Goal: Information Seeking & Learning: Learn about a topic

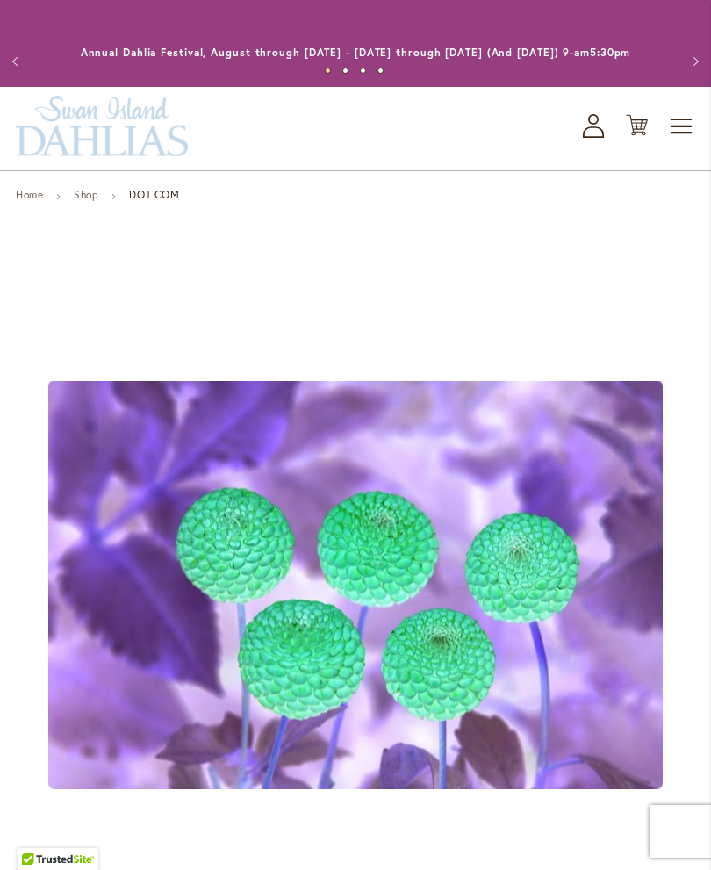
click at [666, 138] on span "Toggle Nav" at bounding box center [682, 126] width 26 height 35
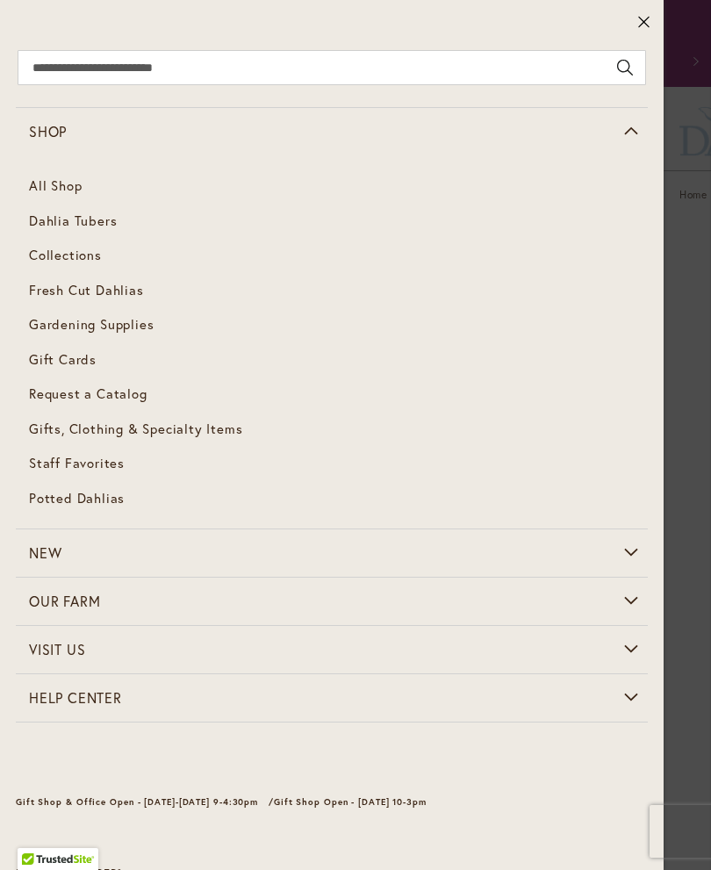
click at [47, 219] on span "Dahlia Tubers" at bounding box center [73, 221] width 88 height 18
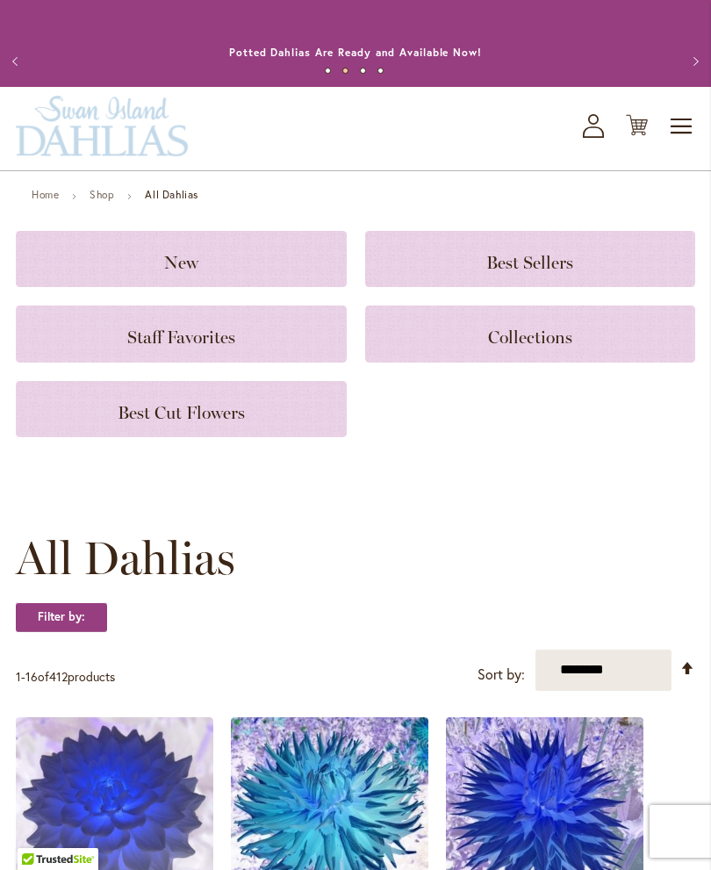
click at [119, 423] on span "Best Cut Flowers" at bounding box center [181, 412] width 127 height 21
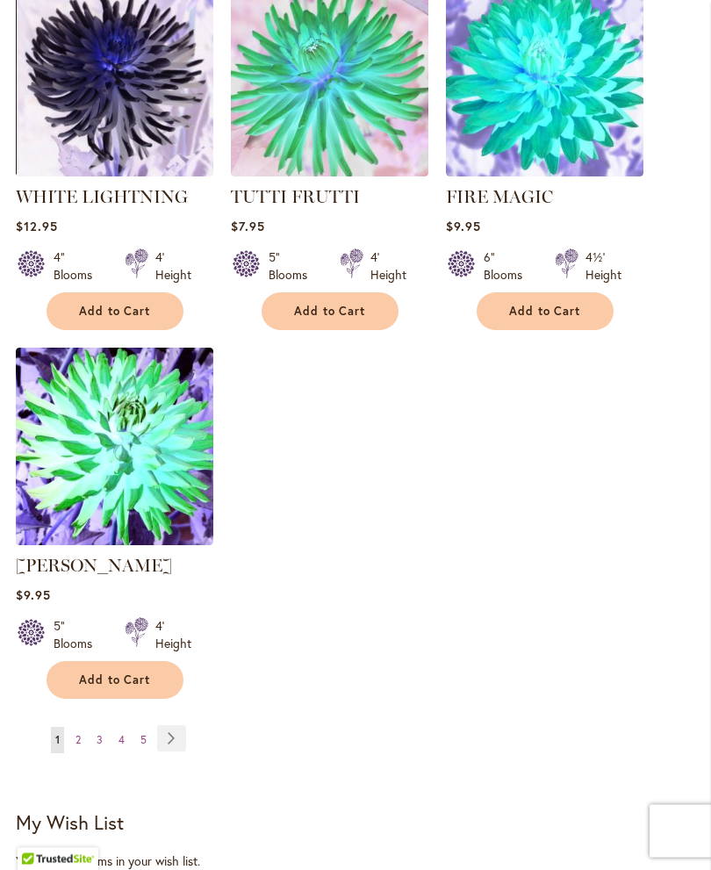
scroll to position [1965, 0]
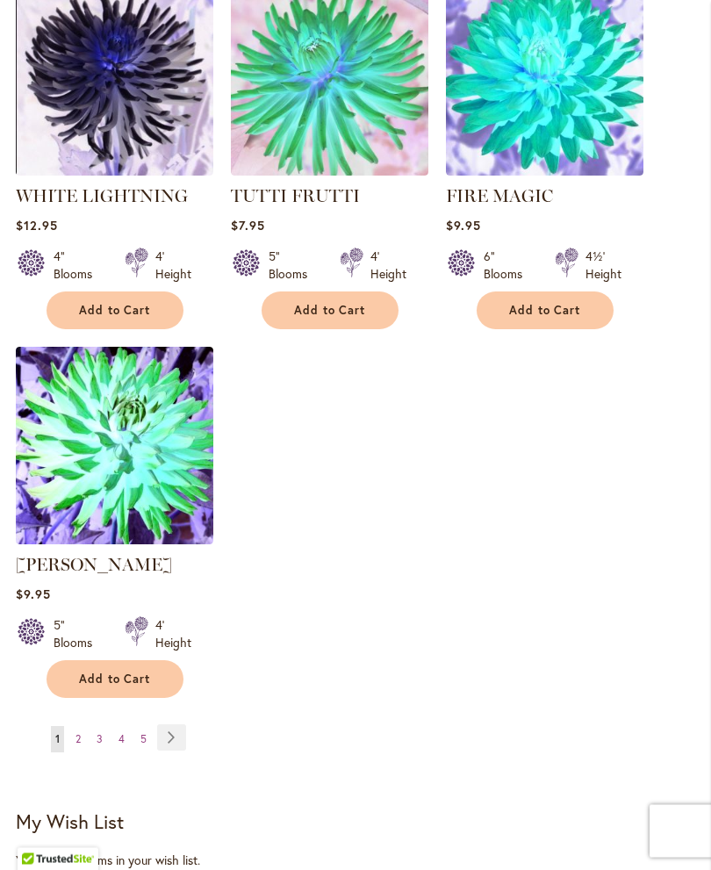
click at [76, 746] on span "2" at bounding box center [78, 739] width 5 height 13
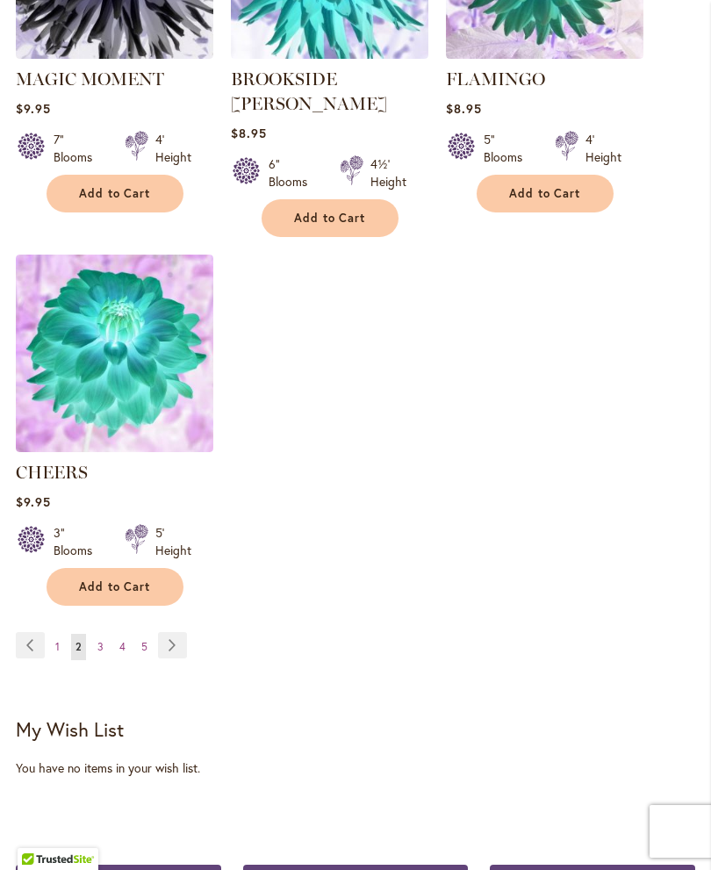
scroll to position [2084, 0]
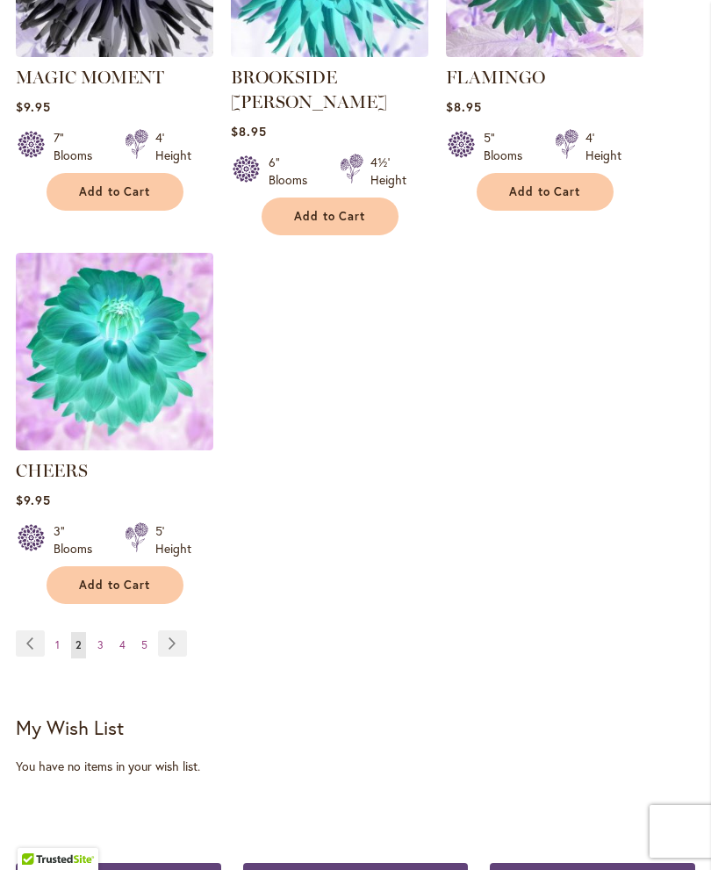
click at [102, 642] on span "3" at bounding box center [100, 644] width 6 height 13
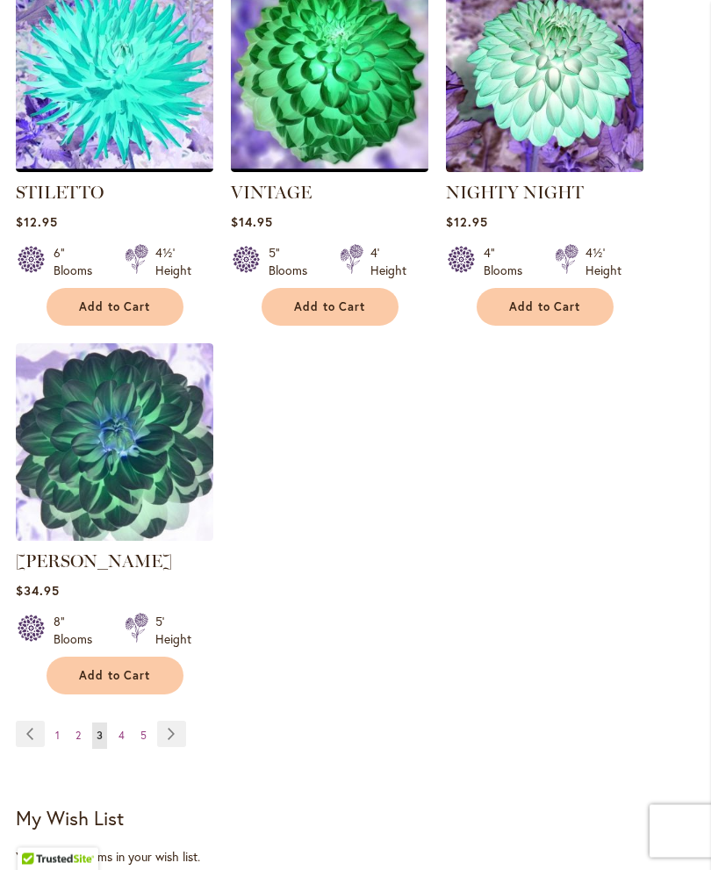
scroll to position [2022, 0]
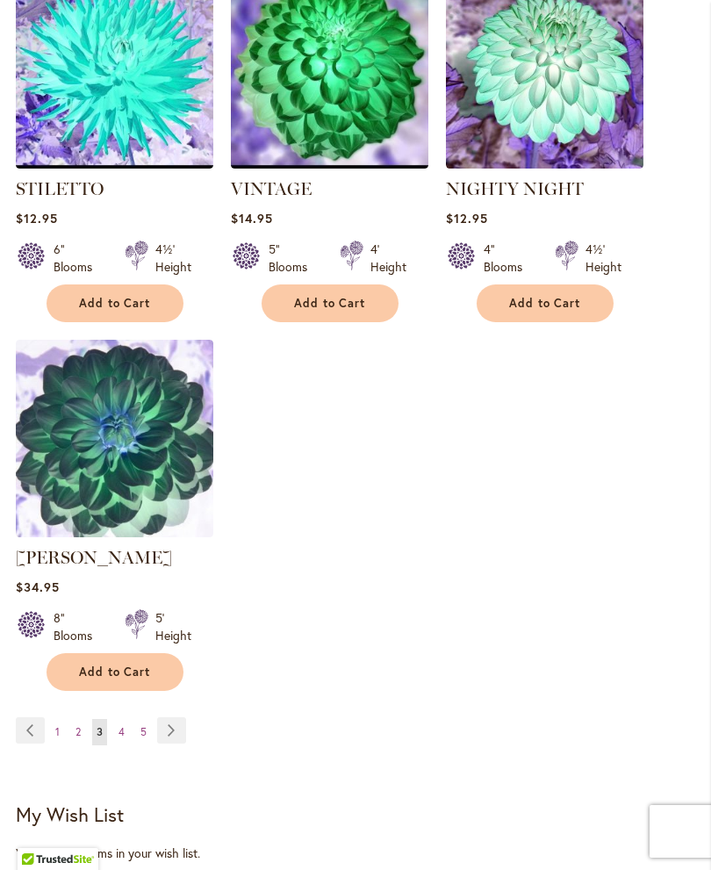
click at [117, 723] on link "Page 4" at bounding box center [121, 732] width 15 height 26
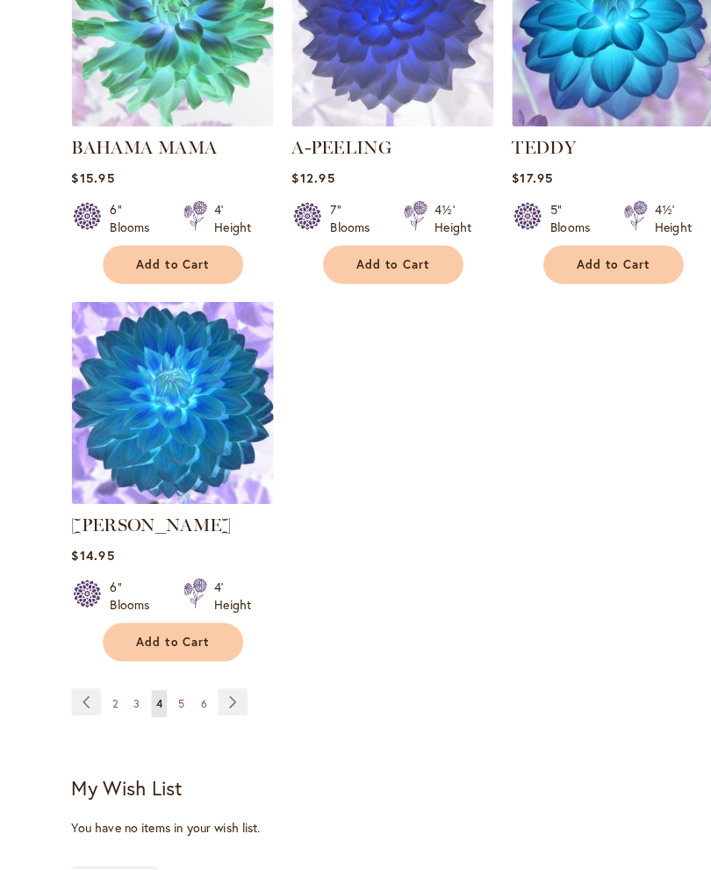
scroll to position [2051, 0]
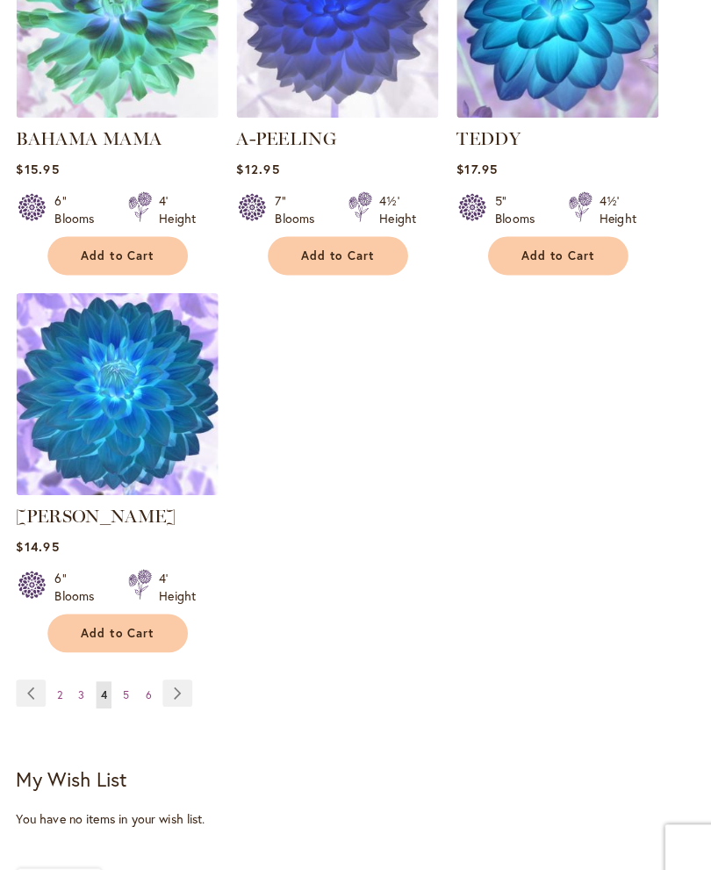
click at [124, 685] on span "5" at bounding box center [123, 678] width 6 height 13
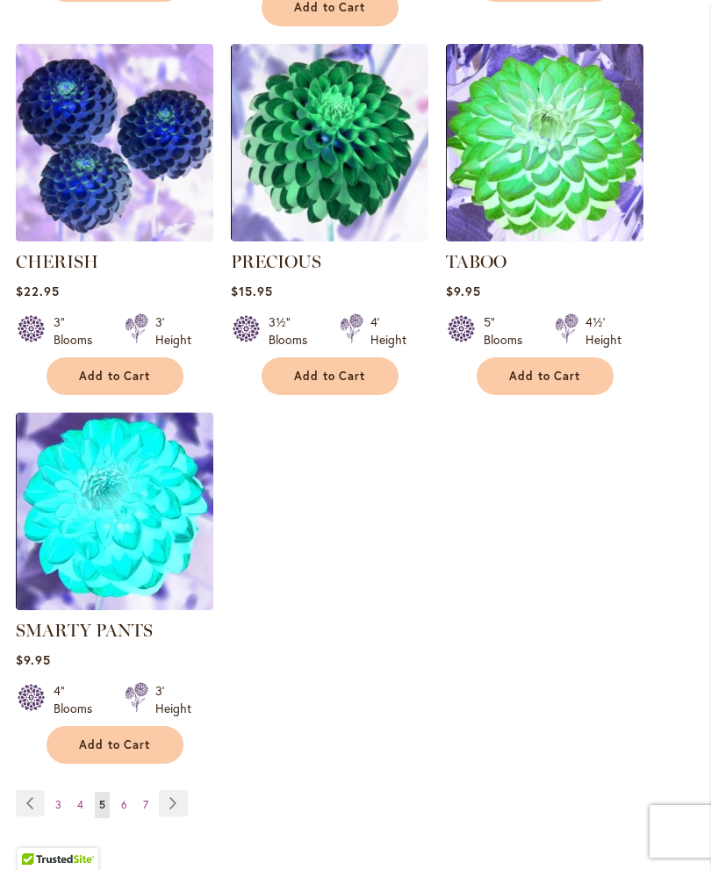
scroll to position [1959, 0]
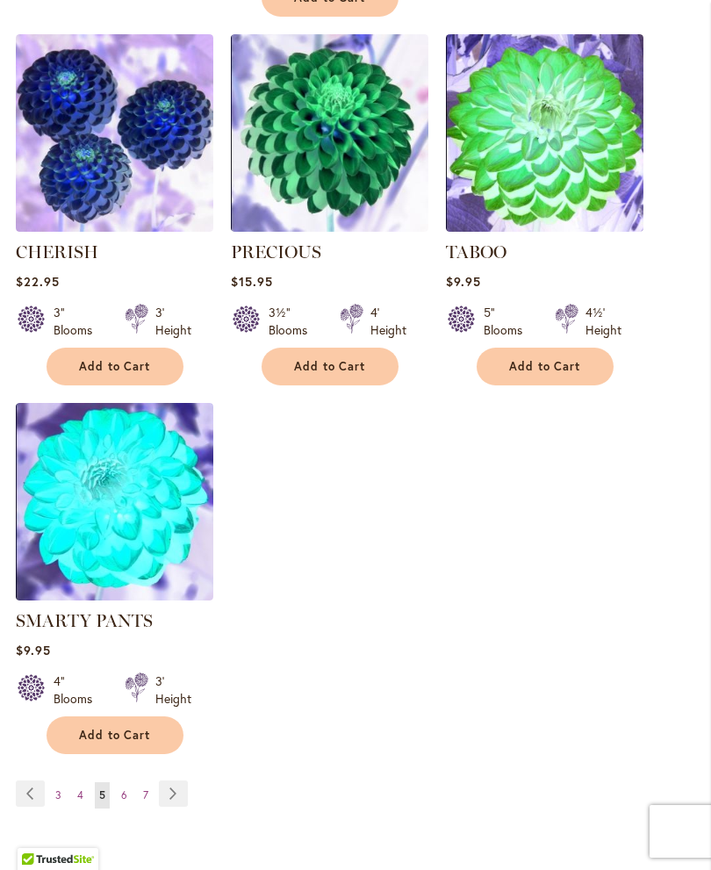
click at [121, 788] on span "6" at bounding box center [124, 794] width 6 height 13
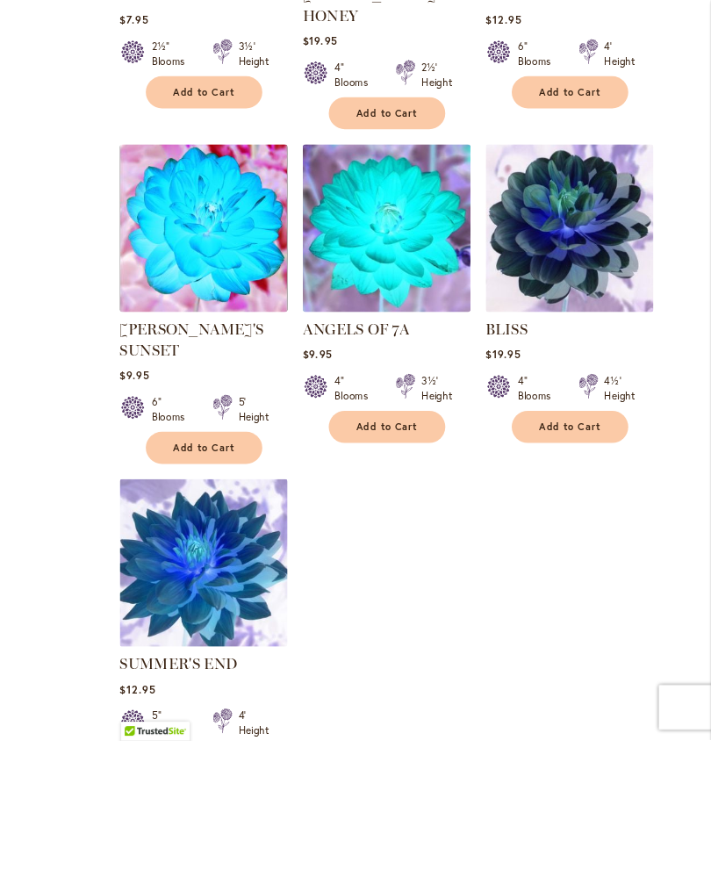
scroll to position [2034, 0]
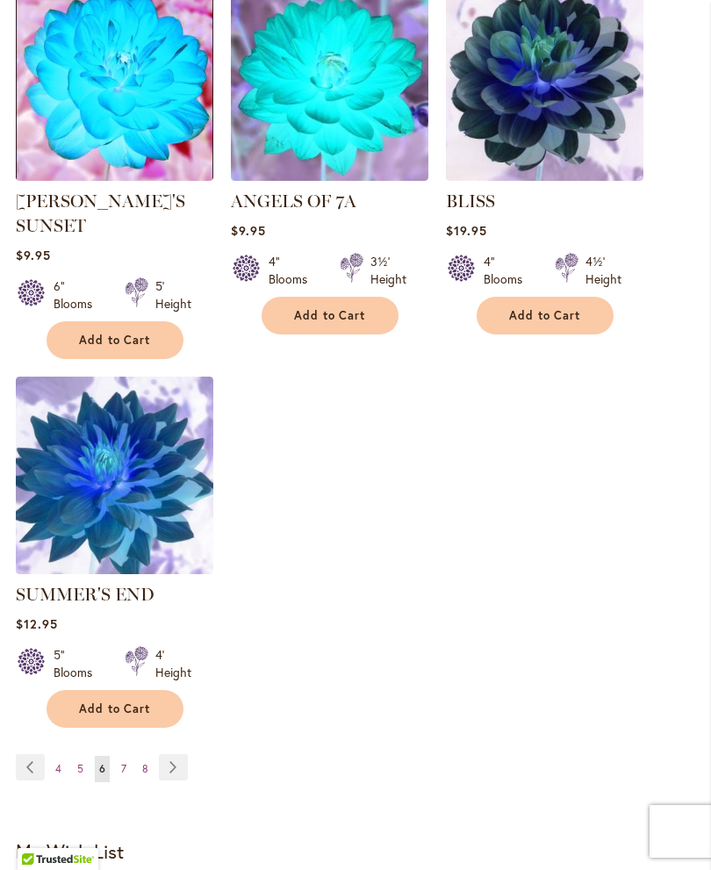
click at [121, 762] on span "7" at bounding box center [123, 768] width 5 height 13
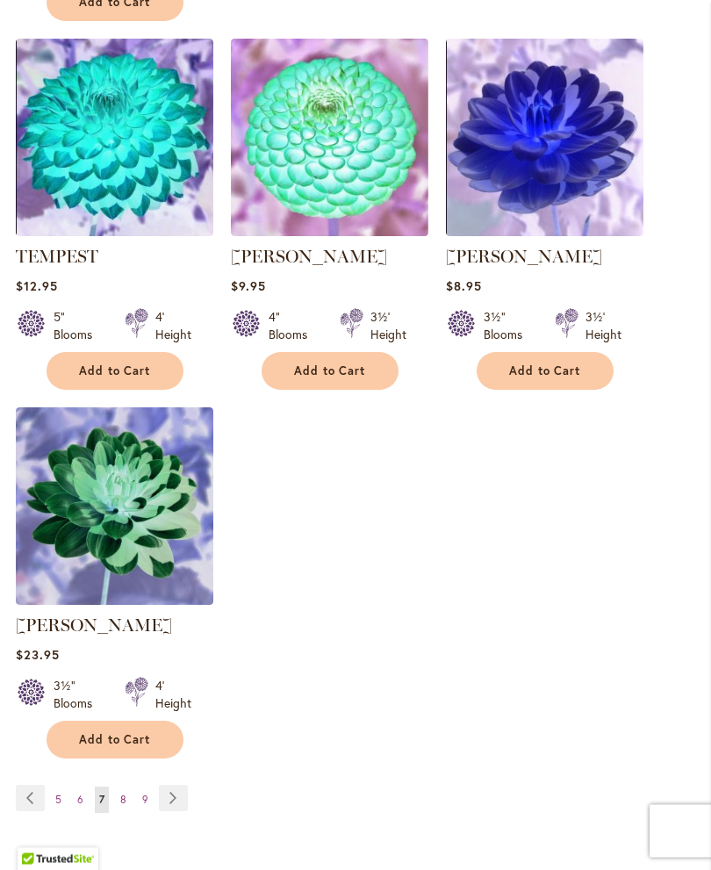
scroll to position [1982, 0]
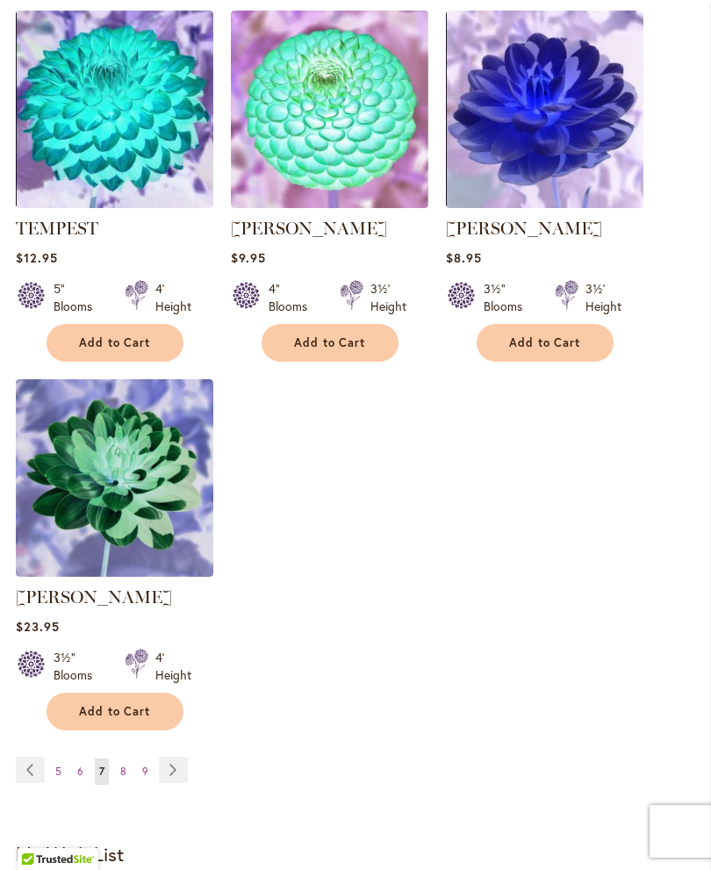
click at [121, 767] on span "8" at bounding box center [123, 771] width 6 height 13
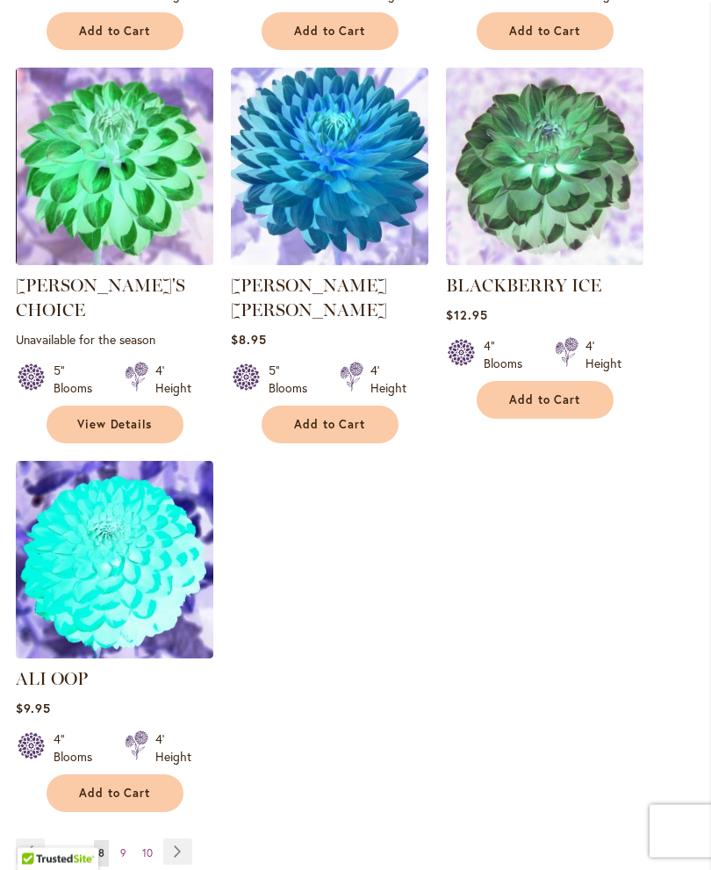
scroll to position [1895, 0]
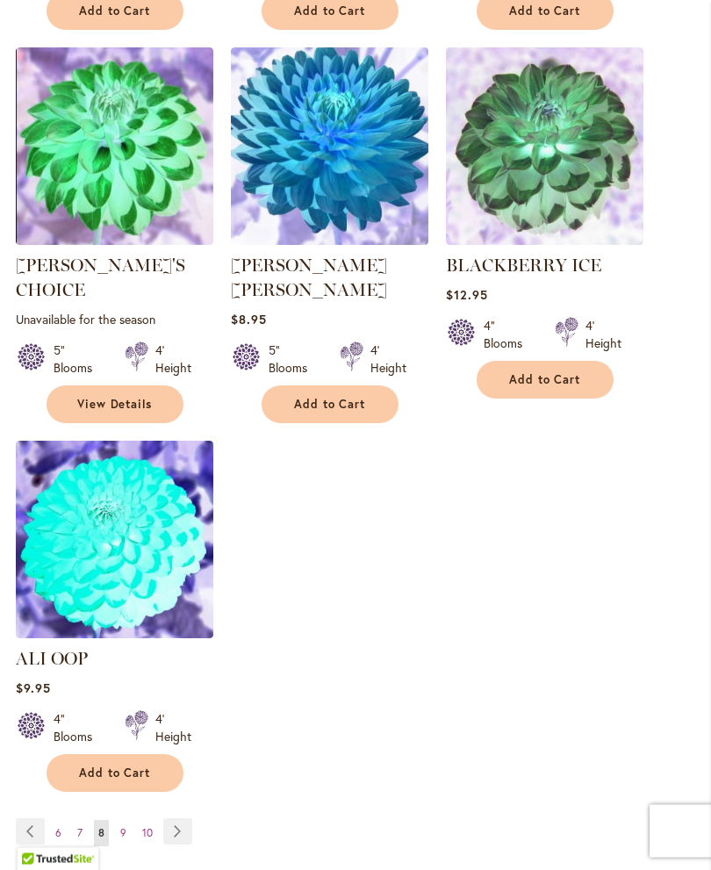
click at [122, 827] on span "9" at bounding box center [123, 833] width 6 height 13
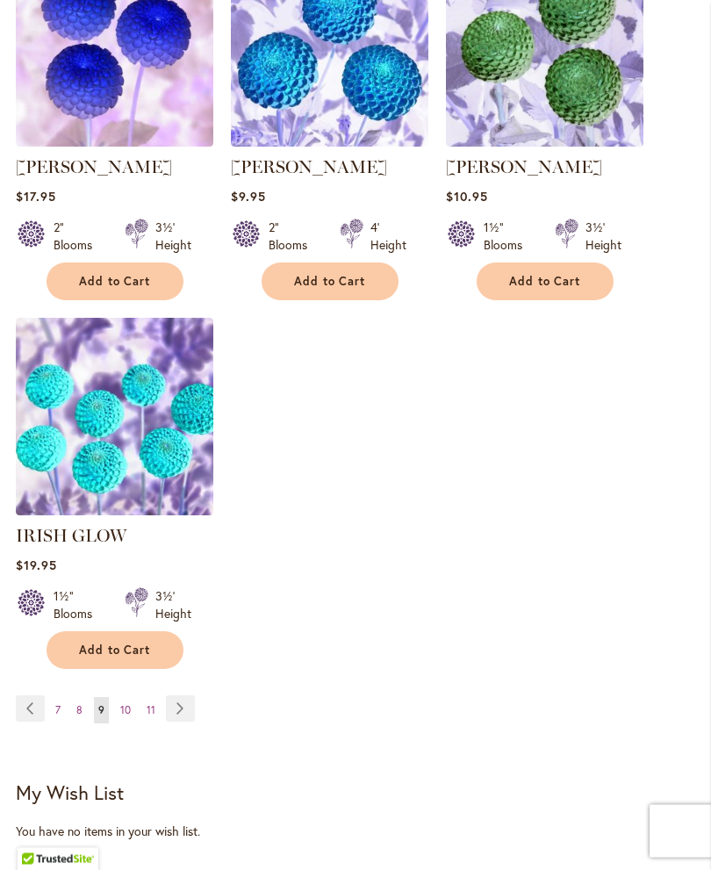
scroll to position [2083, 0]
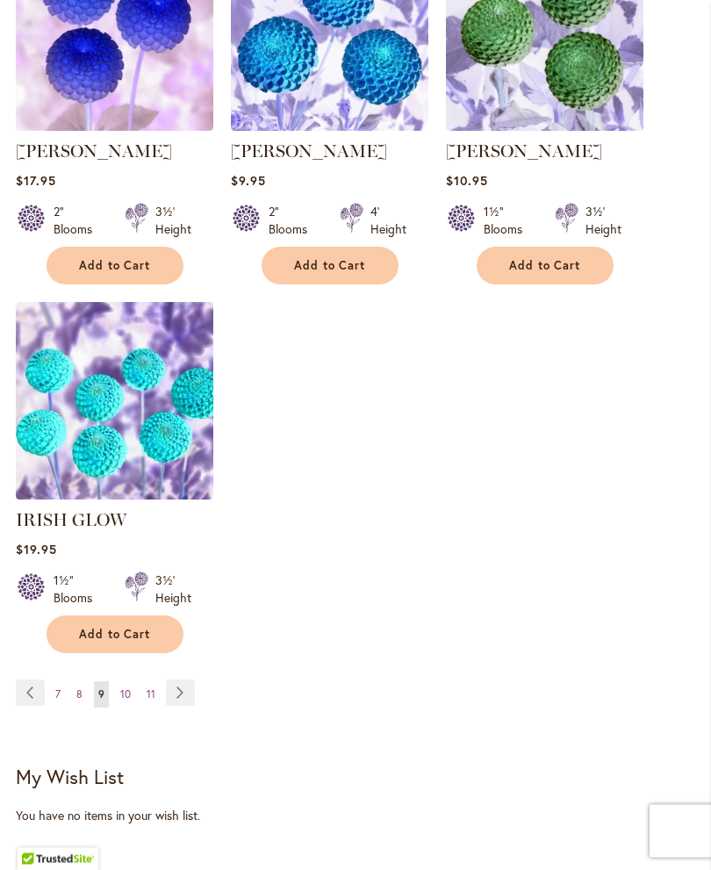
click at [121, 688] on span "10" at bounding box center [125, 694] width 11 height 13
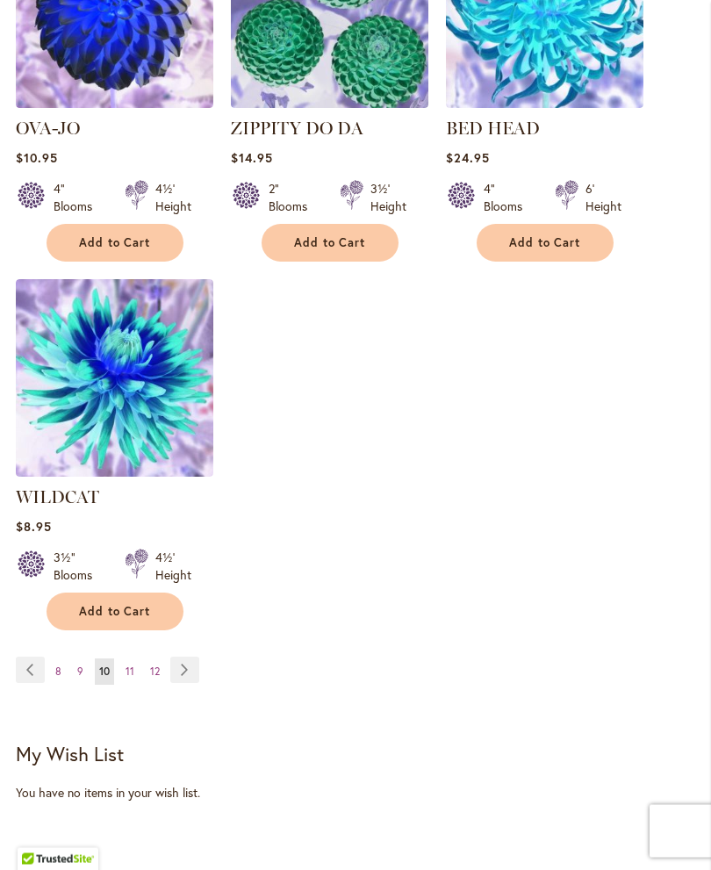
scroll to position [2057, 0]
click at [127, 670] on span "11" at bounding box center [130, 671] width 9 height 13
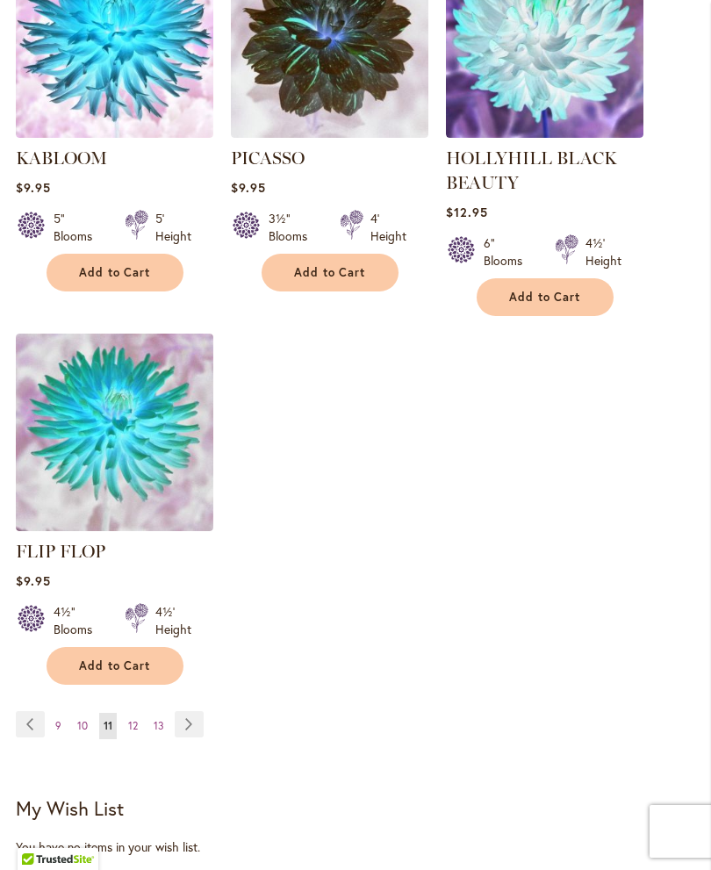
scroll to position [2063, 0]
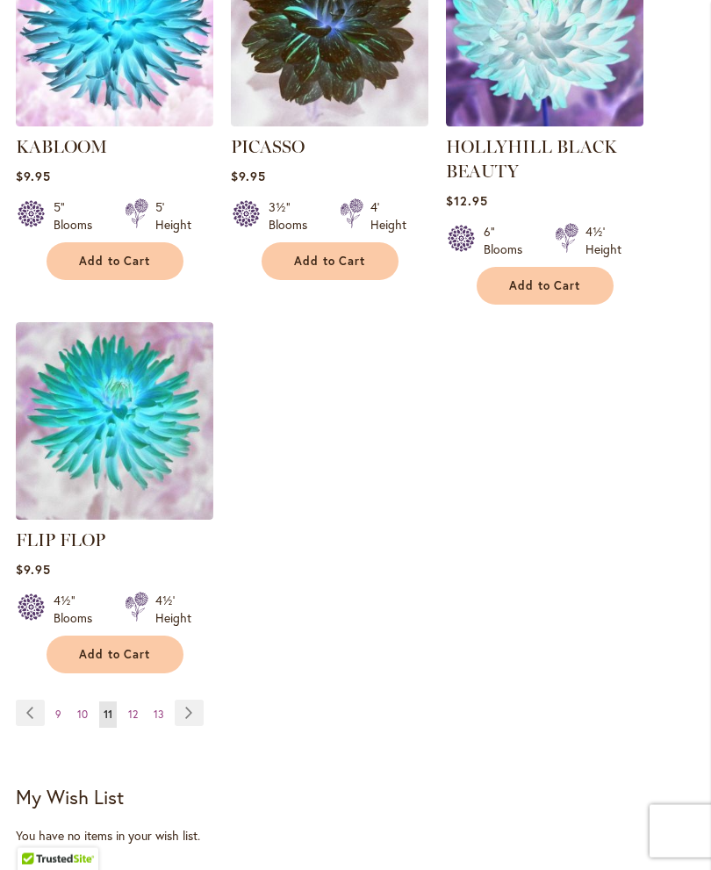
click at [130, 708] on span "12" at bounding box center [133, 714] width 10 height 13
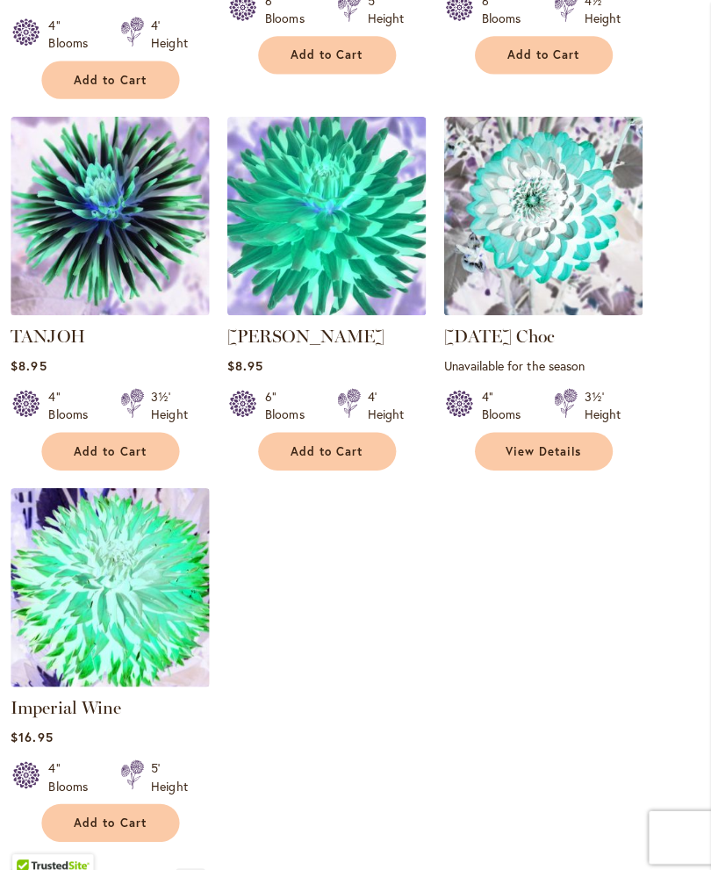
scroll to position [1924, 0]
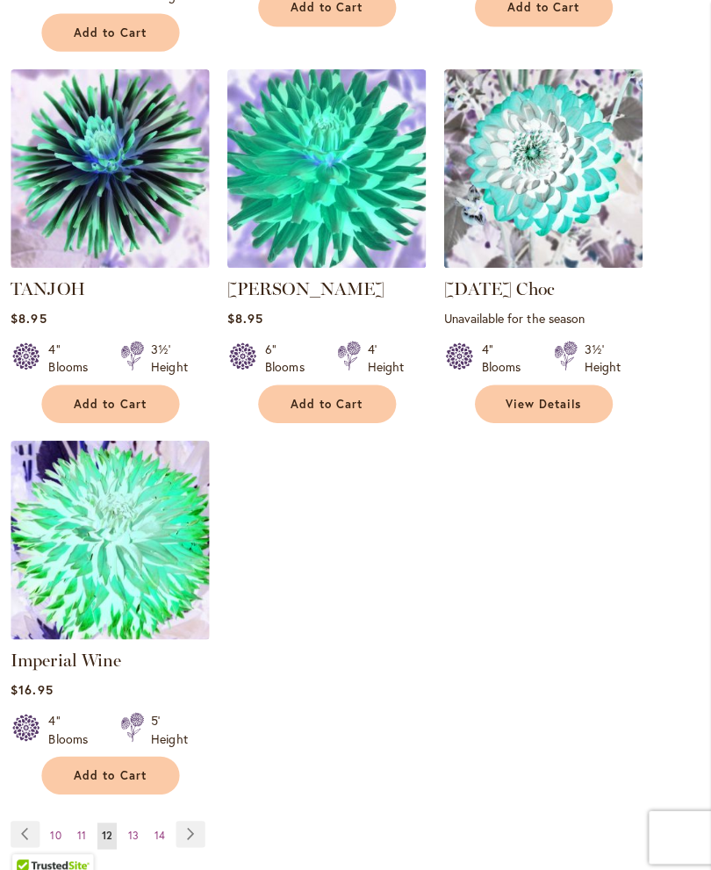
click at [133, 823] on span "13" at bounding box center [138, 829] width 11 height 13
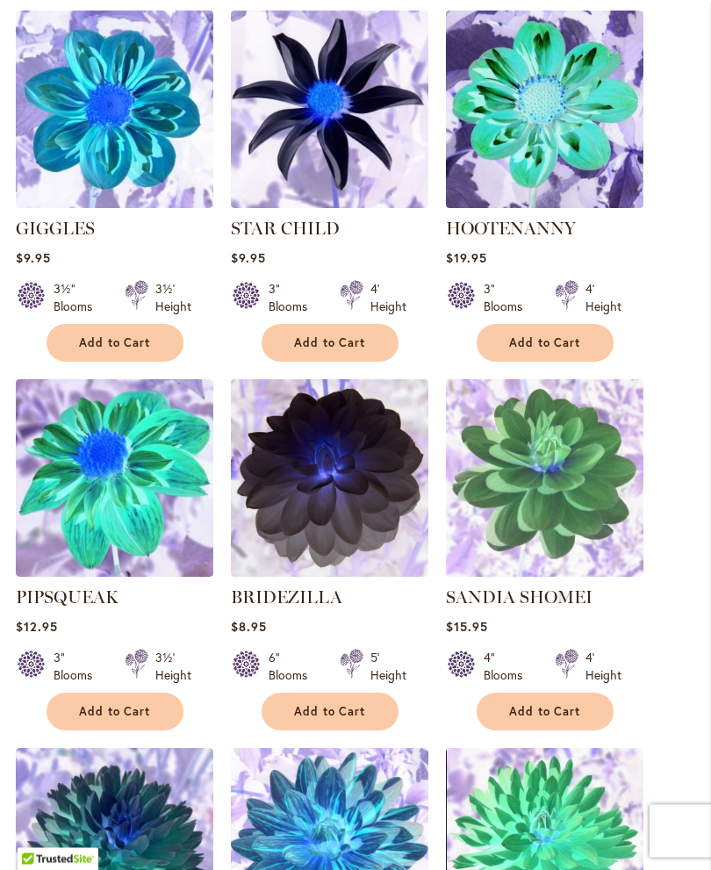
scroll to position [852, 0]
click at [310, 527] on img at bounding box center [330, 478] width 198 height 198
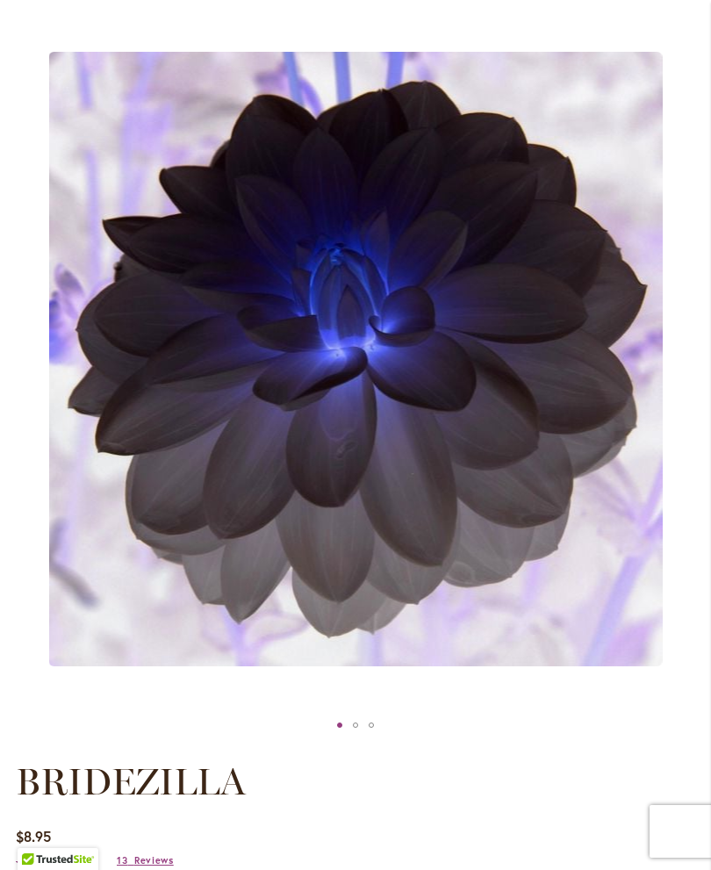
scroll to position [220, 0]
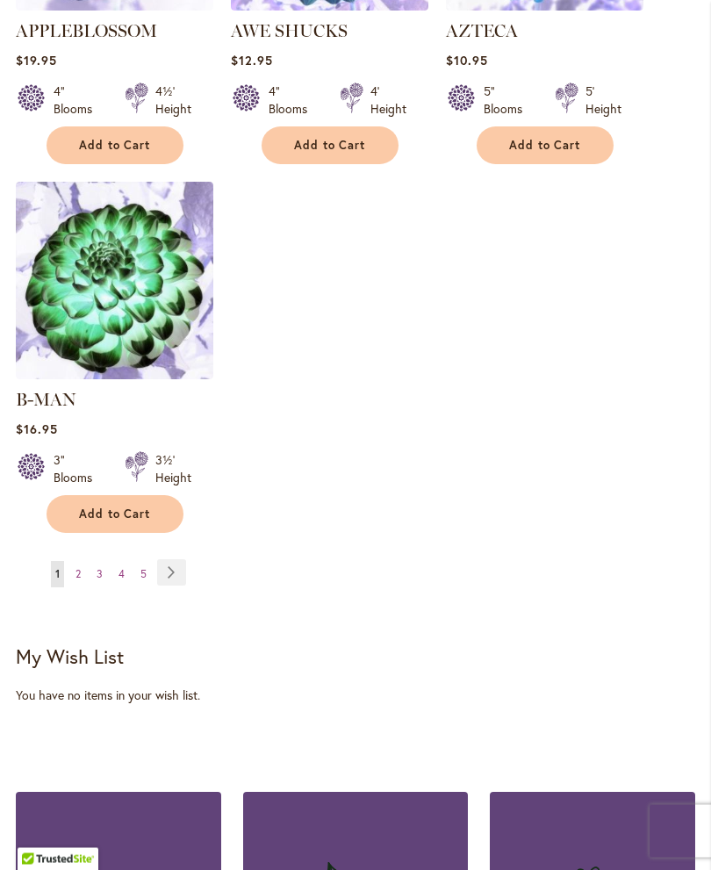
scroll to position [2404, 0]
click at [178, 562] on link "Page Next" at bounding box center [171, 572] width 29 height 26
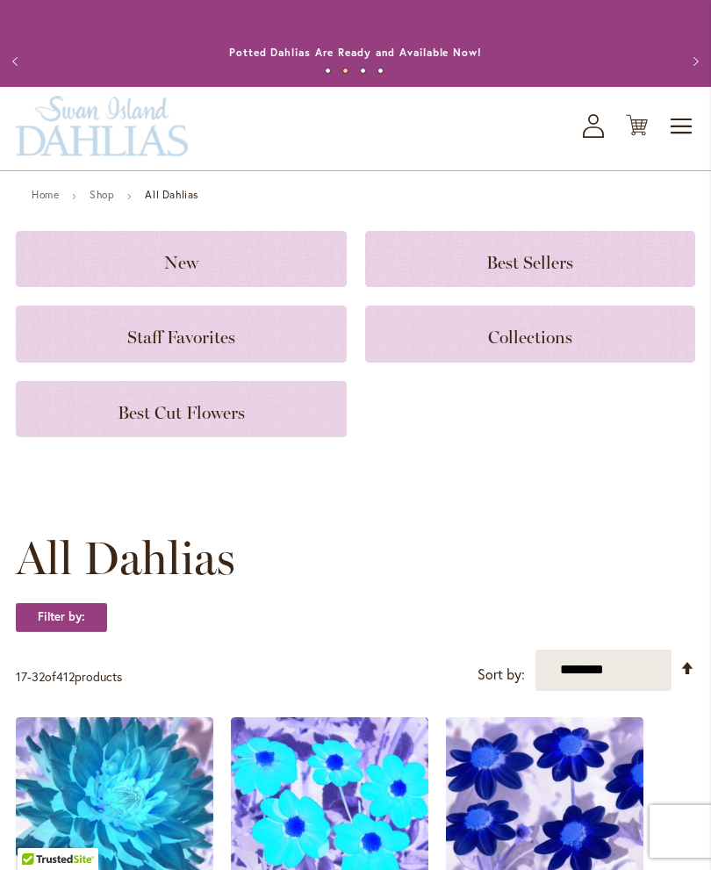
click at [438, 343] on h3 "Collections" at bounding box center [530, 333] width 289 height 19
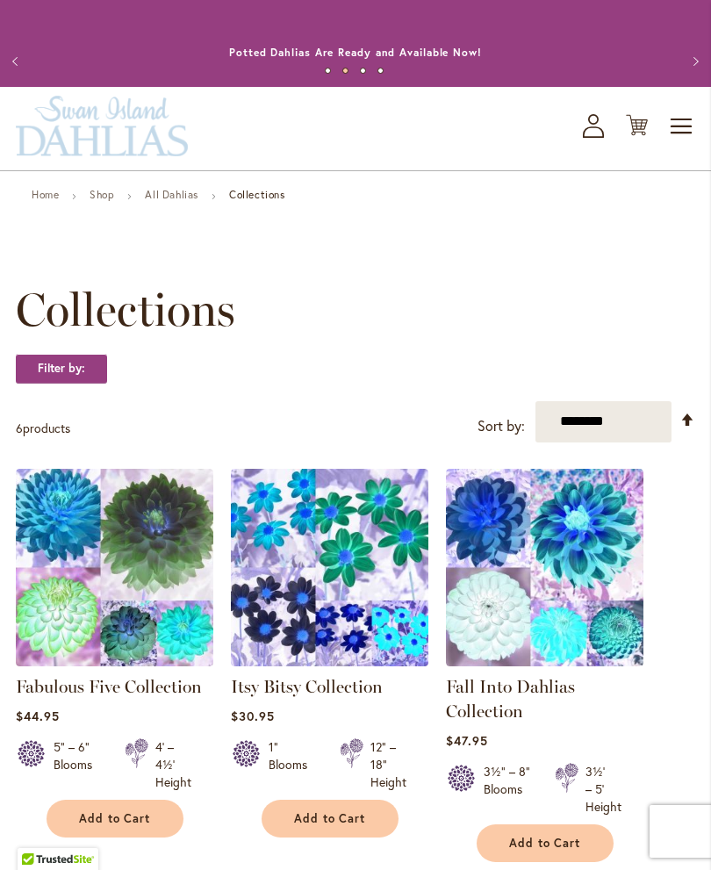
click at [672, 136] on span "Toggle Nav" at bounding box center [682, 126] width 26 height 35
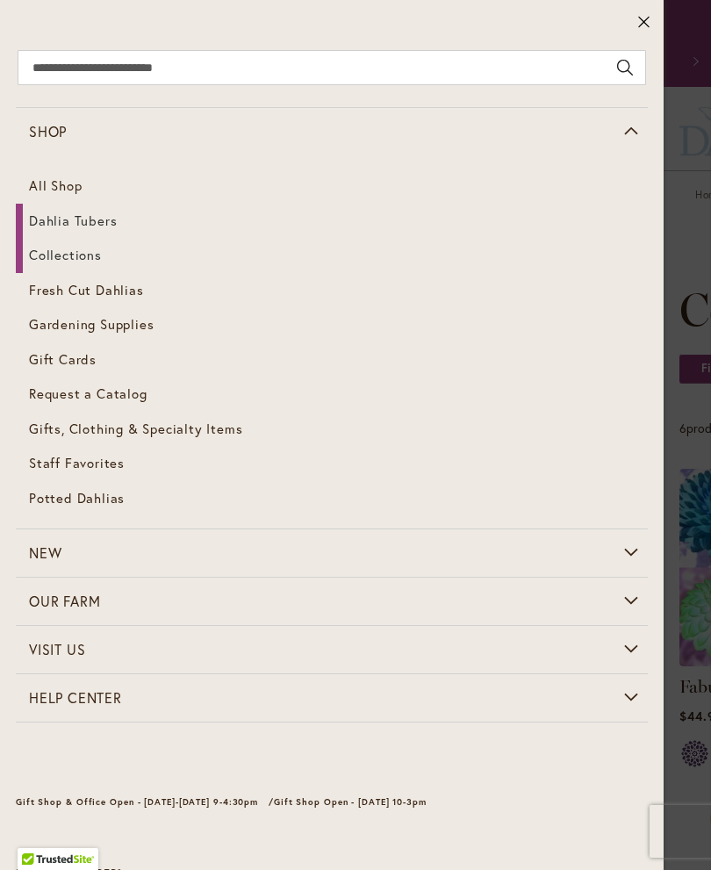
click at [56, 227] on span "Dahlia Tubers" at bounding box center [73, 221] width 88 height 18
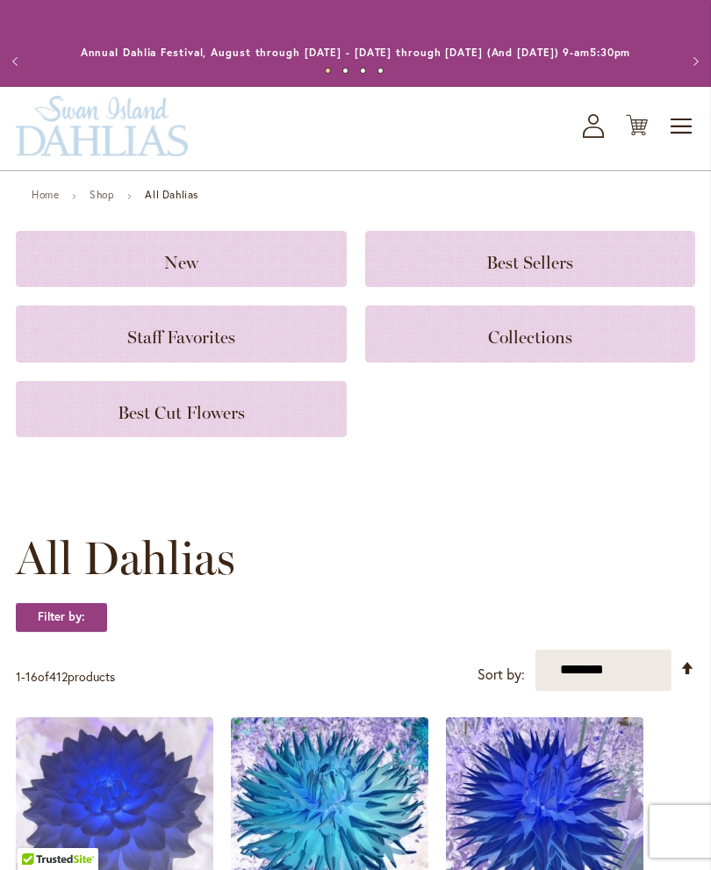
click at [104, 343] on h3 "Staff Favorites" at bounding box center [181, 333] width 289 height 19
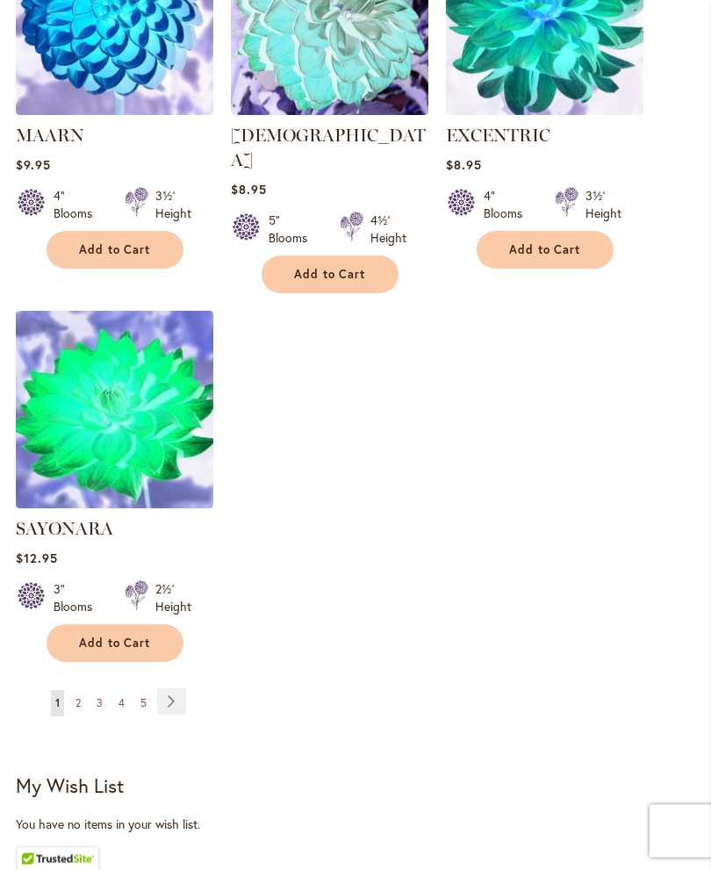
scroll to position [2052, 0]
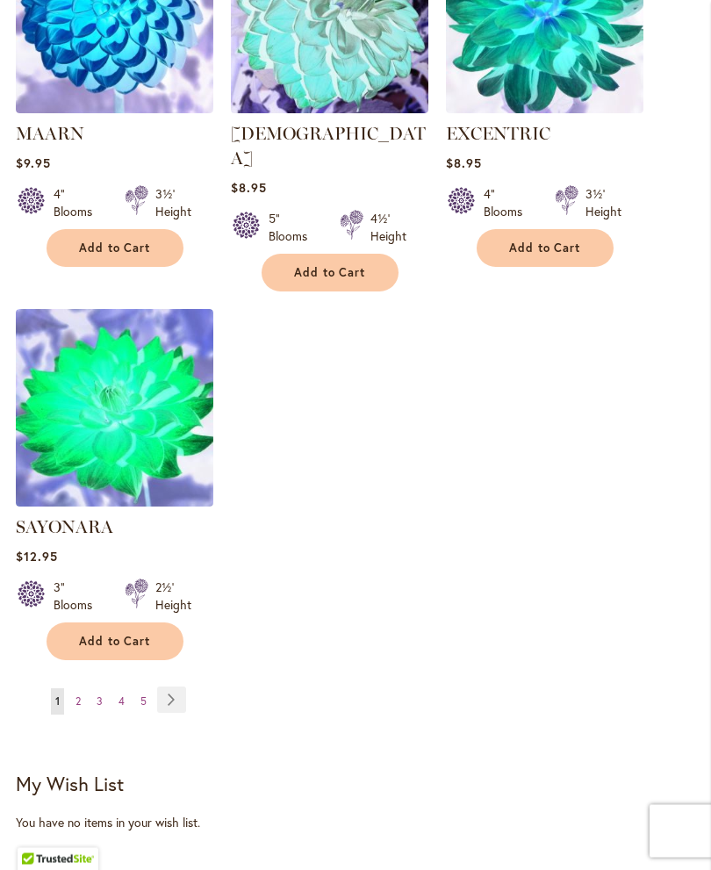
click at [76, 695] on span "2" at bounding box center [78, 701] width 5 height 13
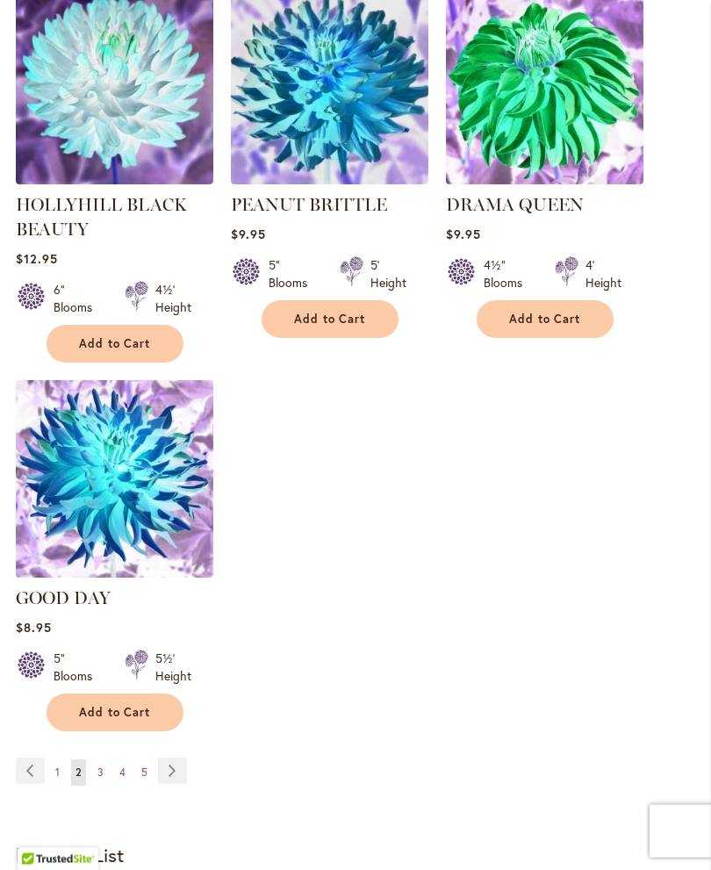
scroll to position [1986, 0]
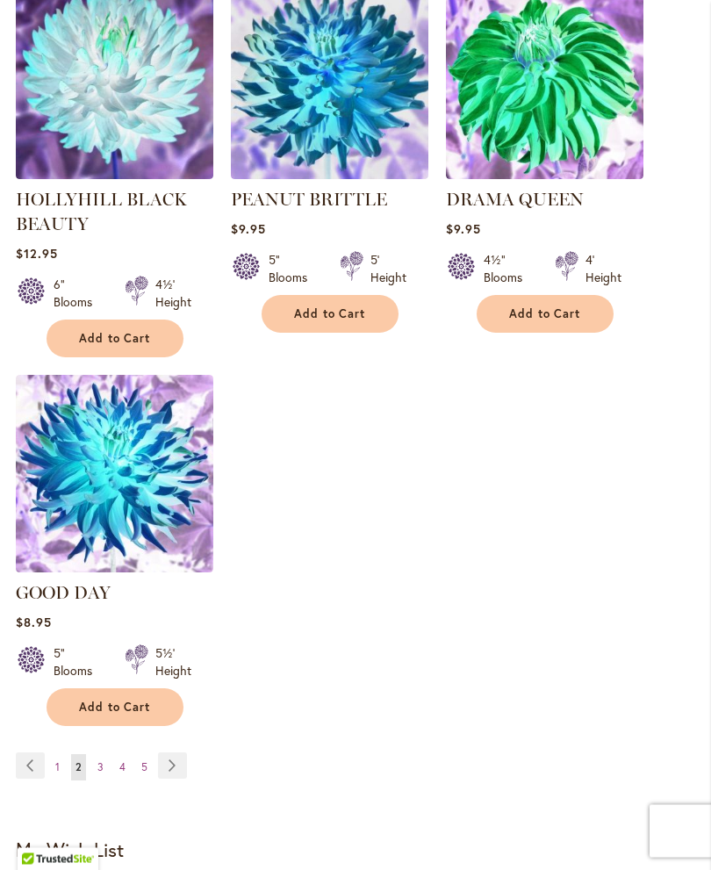
click at [98, 763] on span "3" at bounding box center [100, 767] width 6 height 13
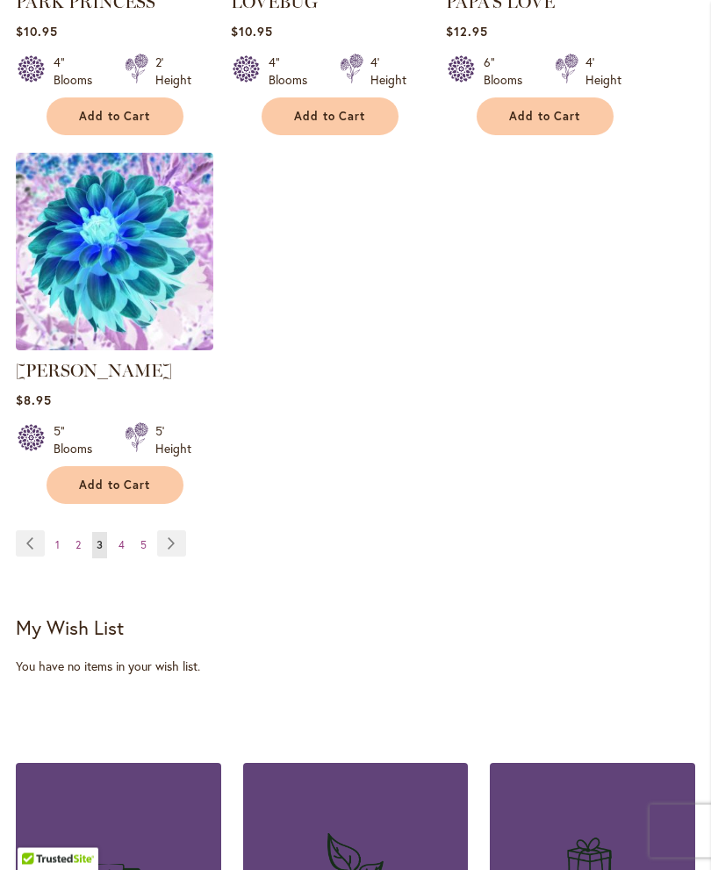
scroll to position [2188, 0]
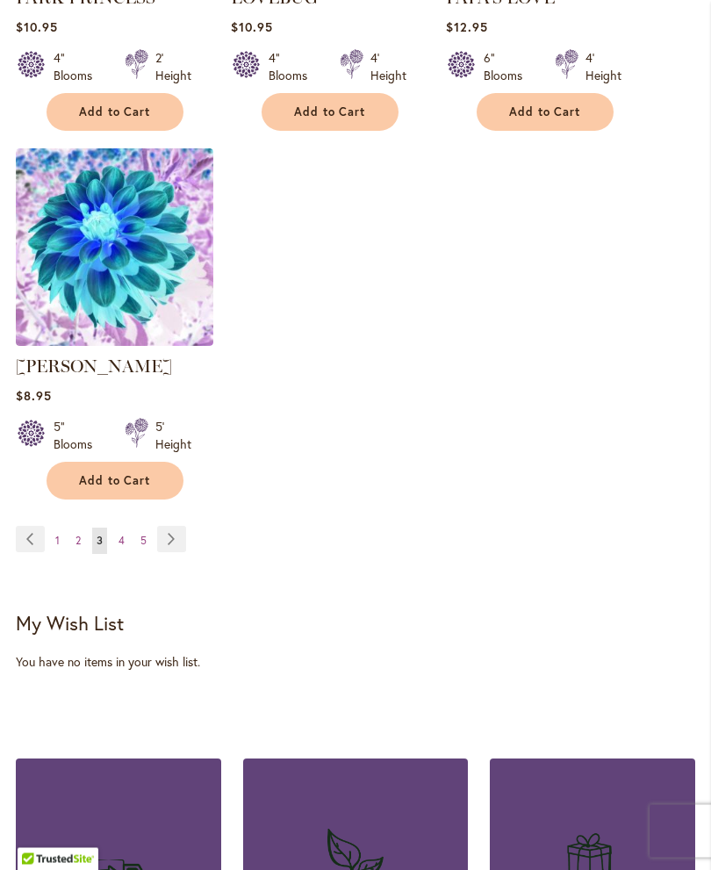
click at [121, 535] on span "4" at bounding box center [122, 541] width 6 height 13
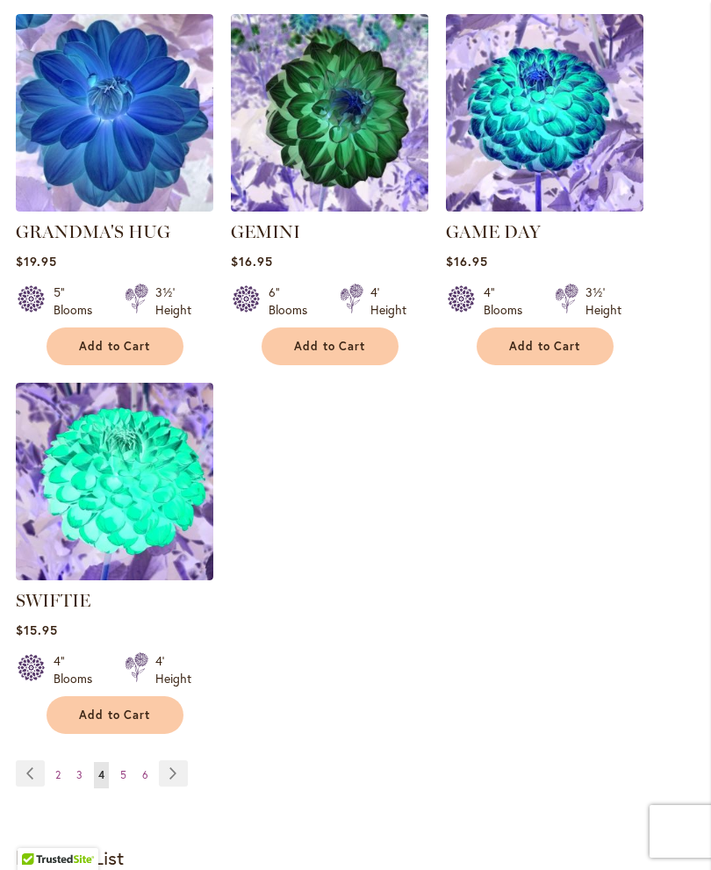
scroll to position [1968, 0]
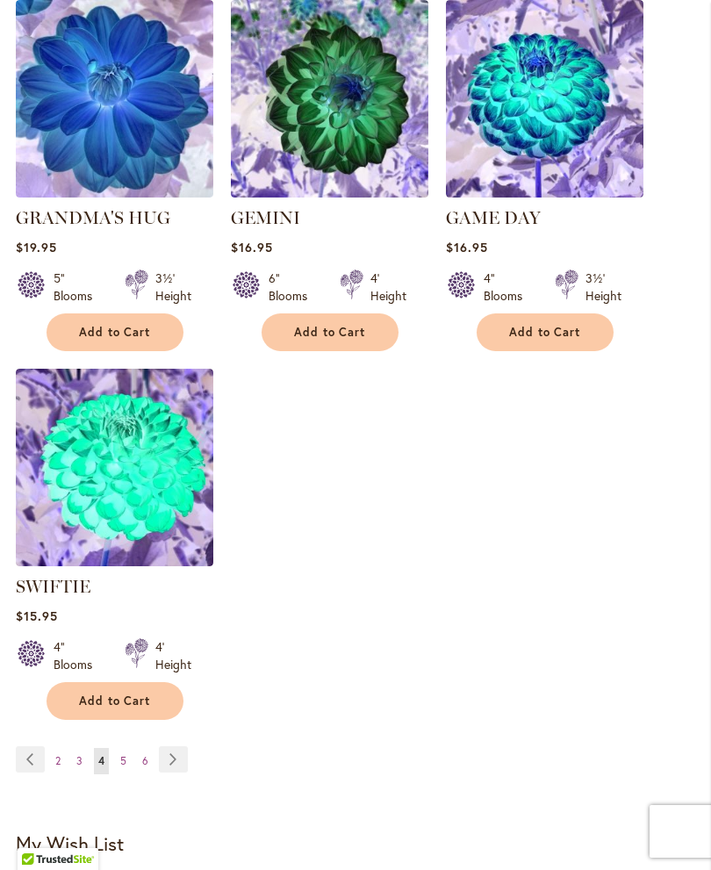
click at [121, 754] on span "5" at bounding box center [123, 760] width 6 height 13
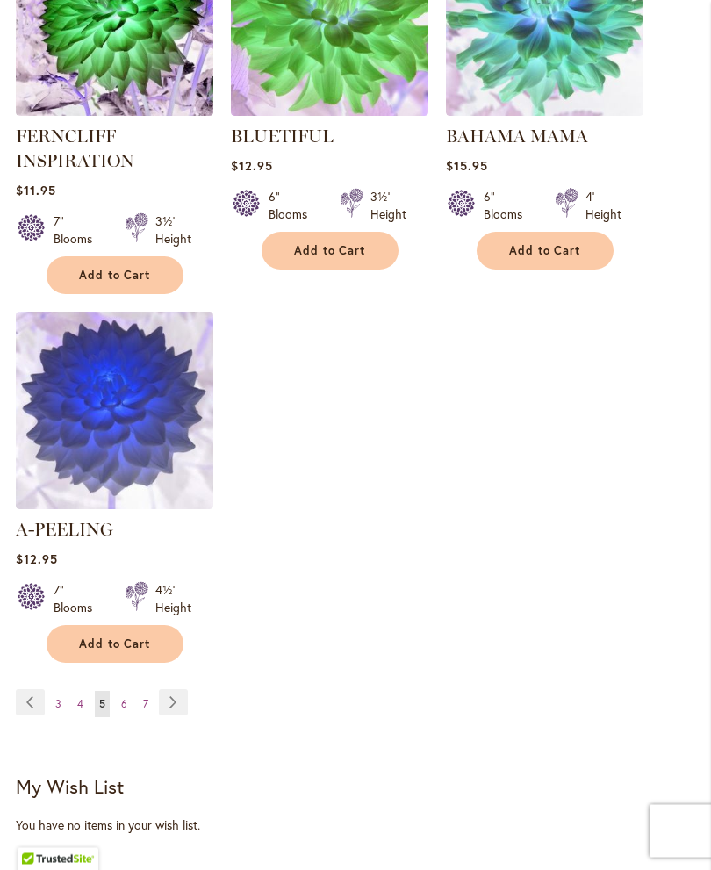
scroll to position [2046, 0]
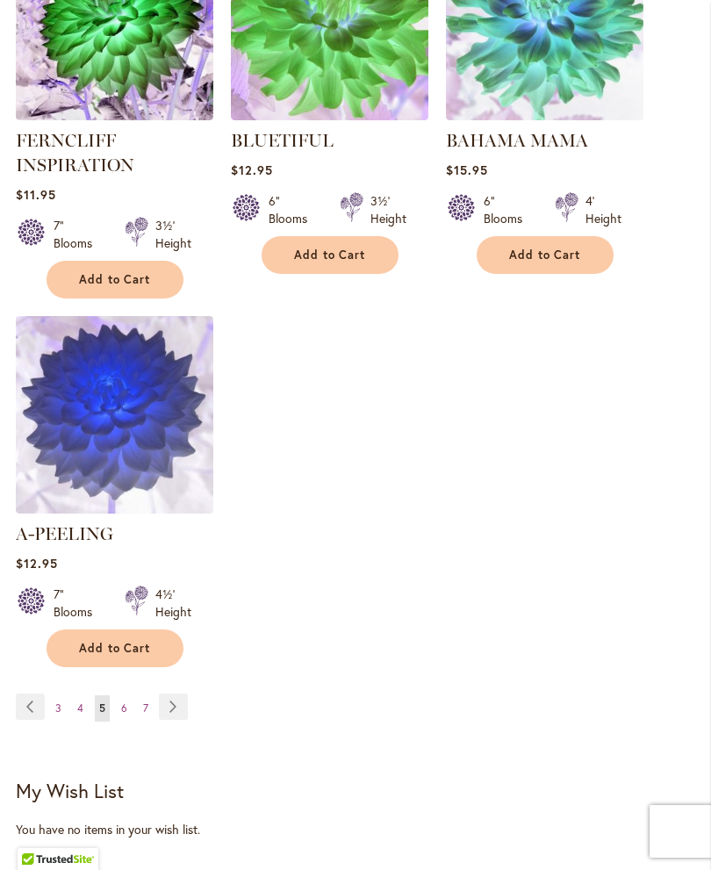
click at [119, 700] on link "Page 6" at bounding box center [124, 708] width 15 height 26
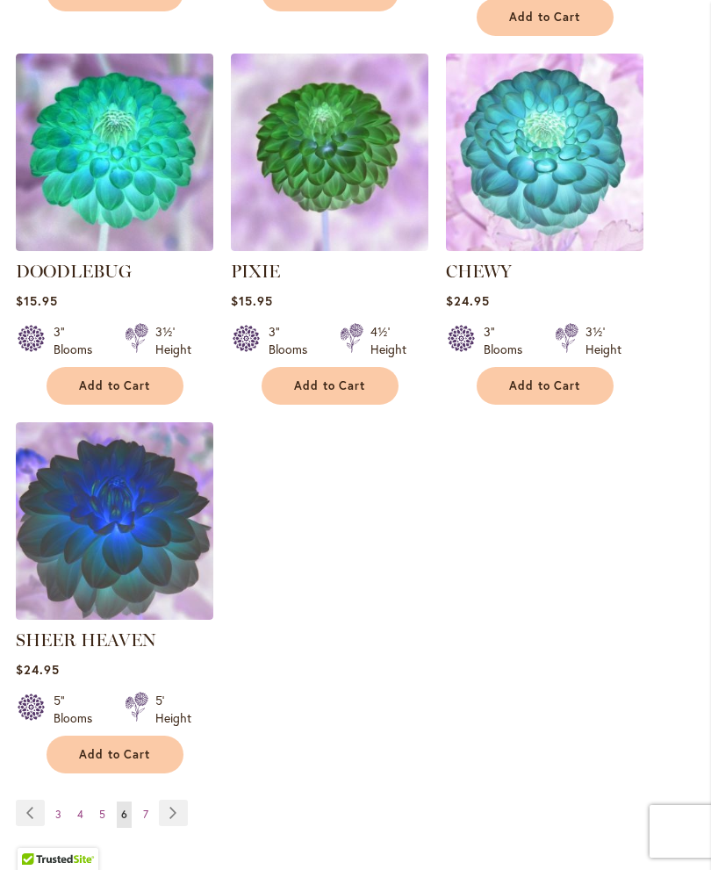
scroll to position [2010, 0]
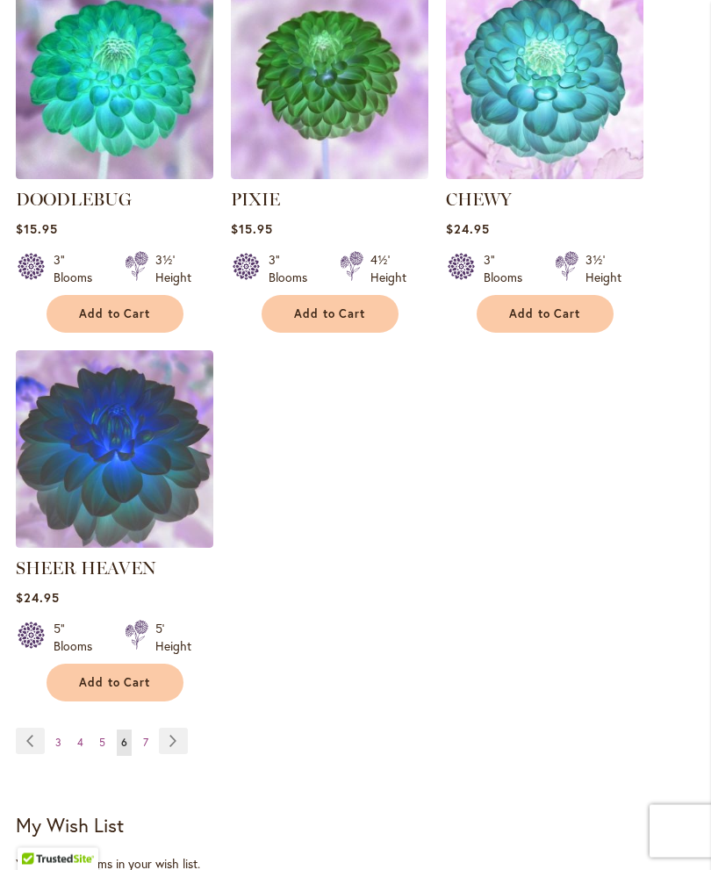
click at [140, 733] on link "Page 7" at bounding box center [146, 743] width 14 height 26
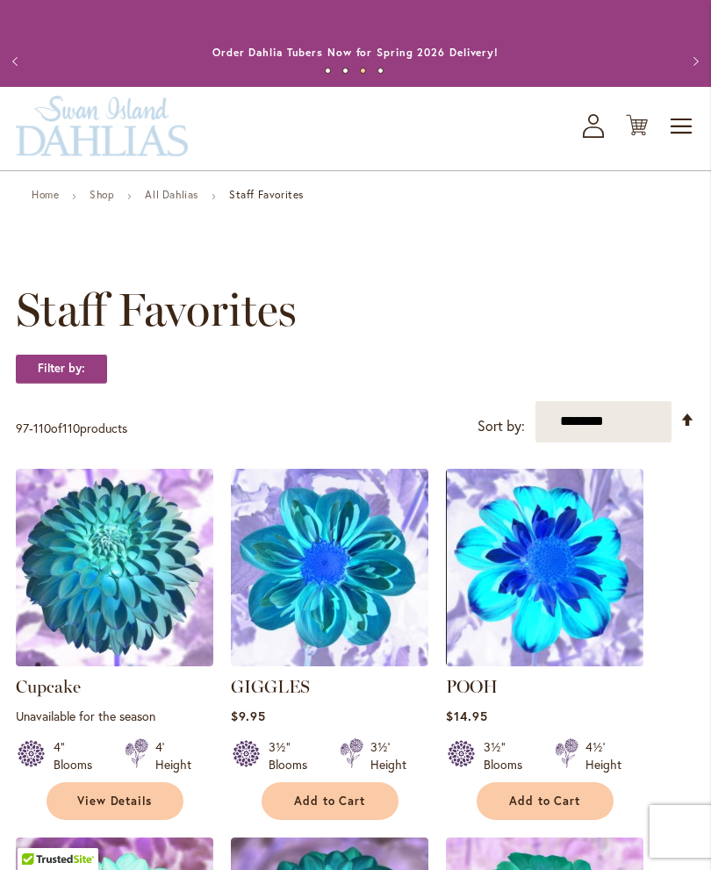
click at [681, 144] on span "Toggle Nav" at bounding box center [682, 126] width 26 height 35
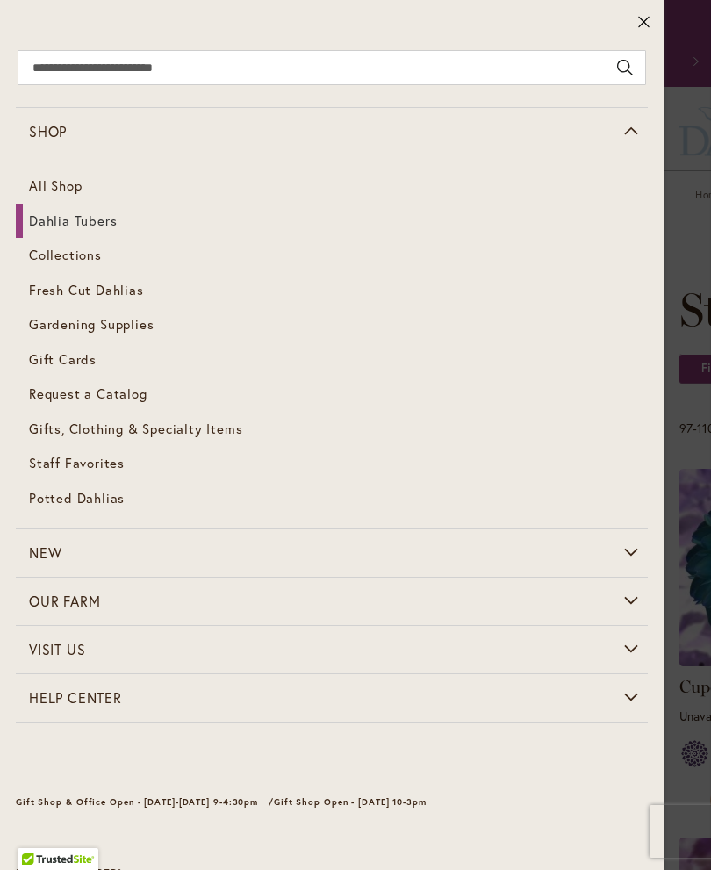
click at [51, 221] on span "Dahlia Tubers" at bounding box center [73, 221] width 88 height 18
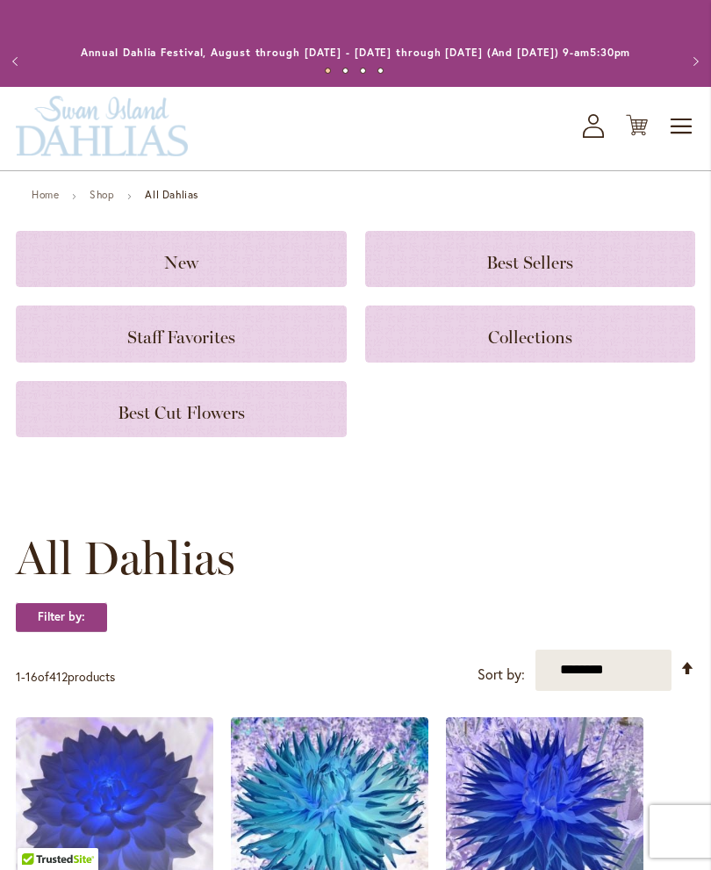
click at [126, 269] on h3 "New" at bounding box center [181, 258] width 289 height 19
click at [469, 269] on h3 "Best Sellers" at bounding box center [530, 258] width 289 height 19
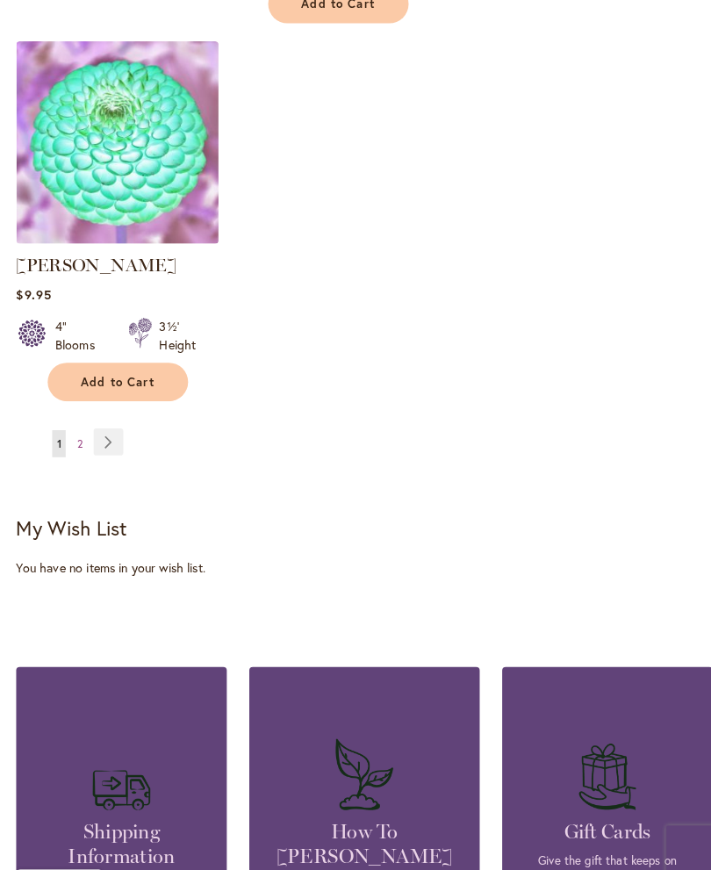
scroll to position [2322, 0]
click at [93, 428] on link "Page Next" at bounding box center [105, 430] width 29 height 26
click at [82, 419] on link "Page 2" at bounding box center [78, 432] width 14 height 26
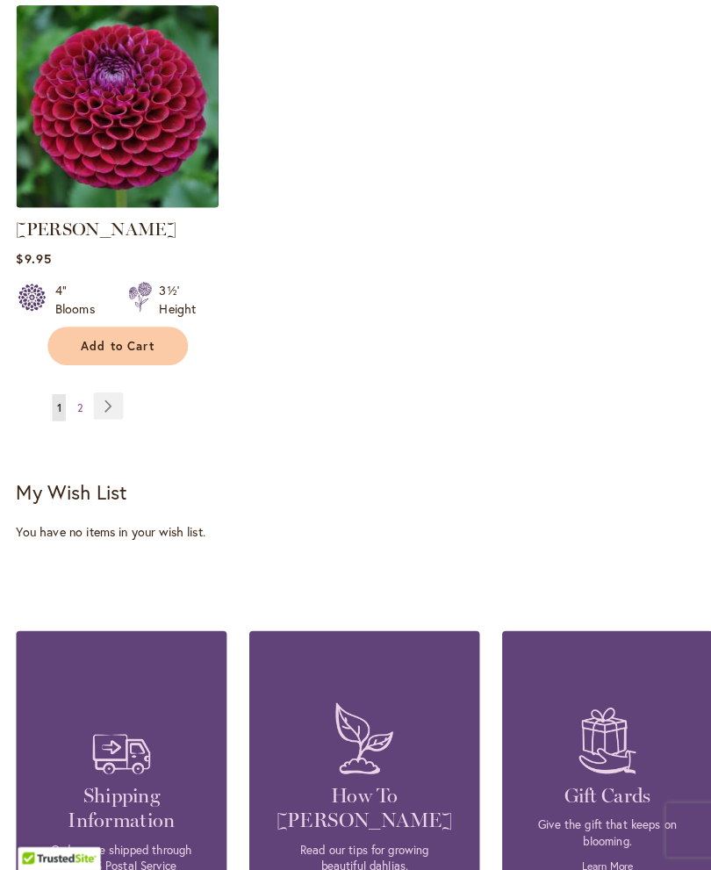
scroll to position [2356, 0]
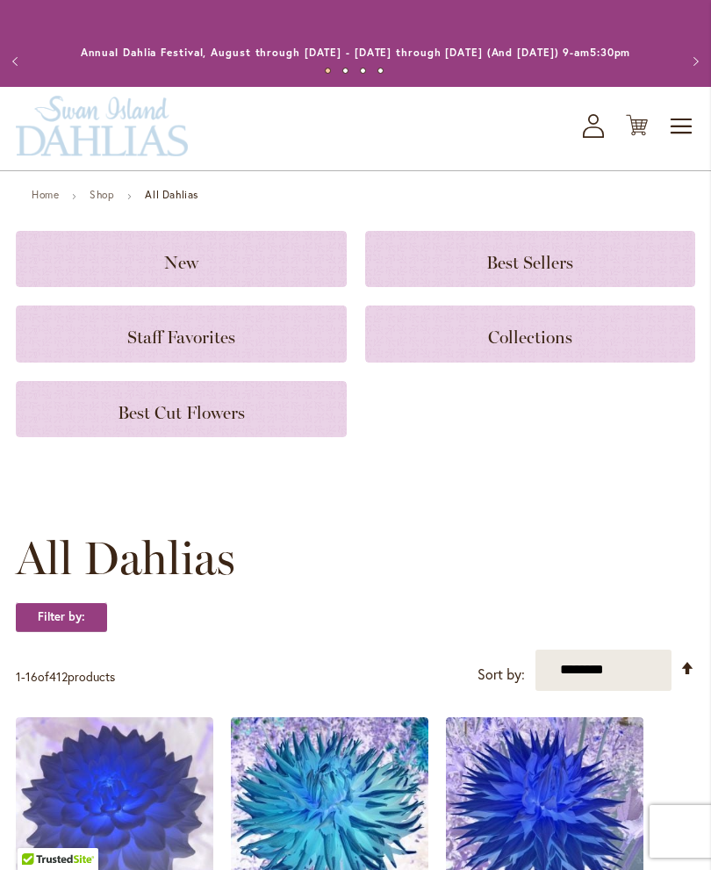
click at [65, 419] on h3 "Best Cut Flowers" at bounding box center [181, 408] width 289 height 19
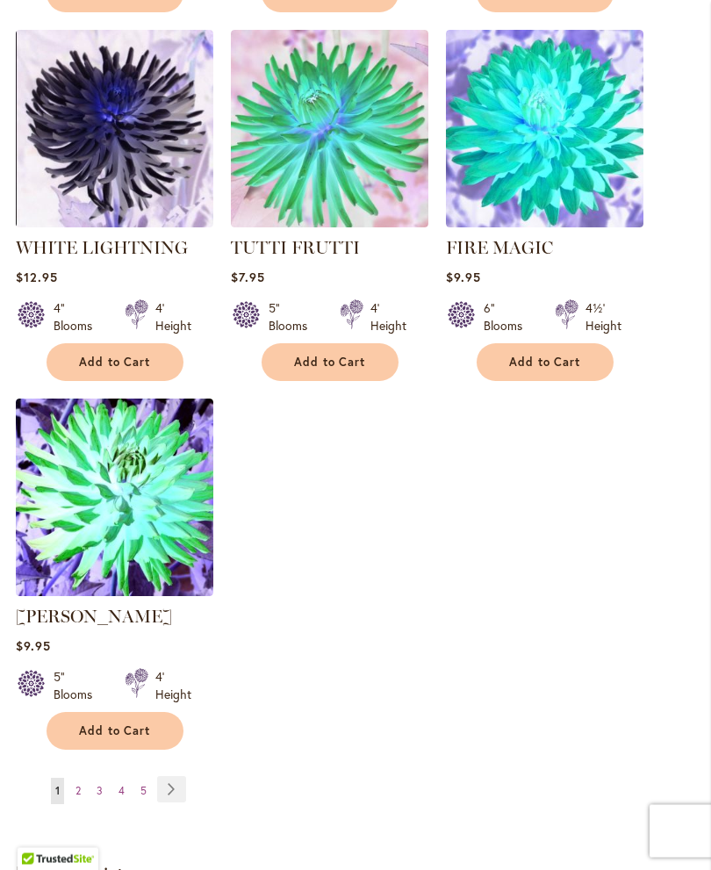
scroll to position [1914, 0]
click at [143, 797] on span "5" at bounding box center [143, 790] width 6 height 13
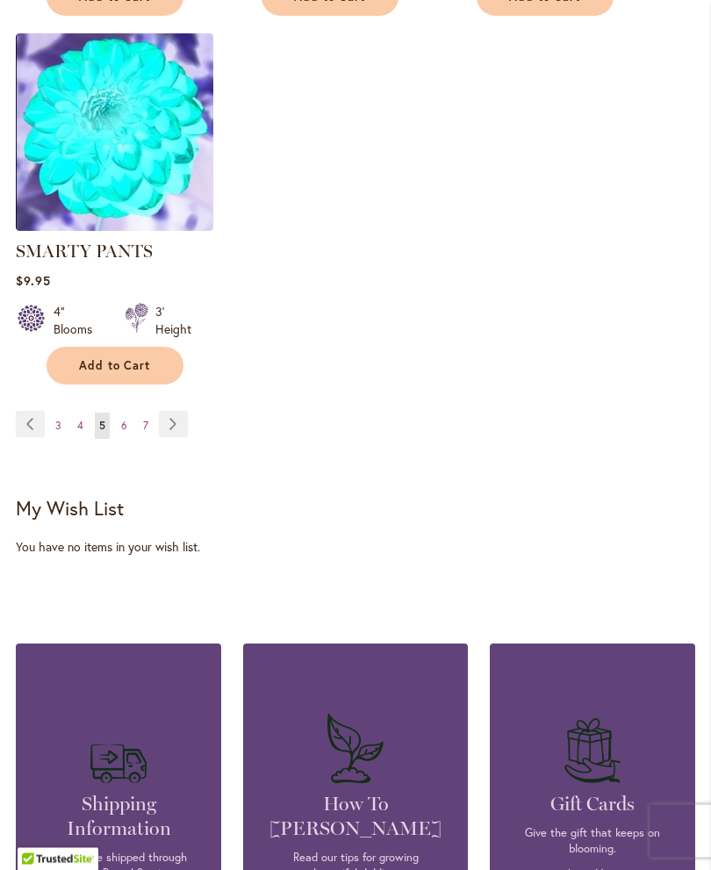
scroll to position [2328, 0]
click at [144, 419] on span "7" at bounding box center [145, 425] width 5 height 13
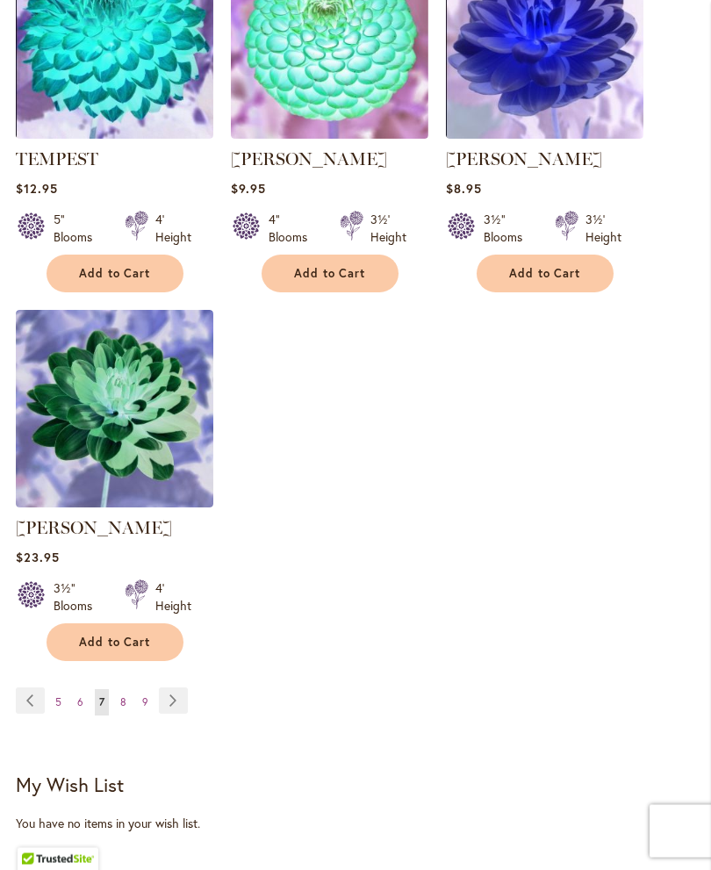
scroll to position [2051, 0]
click at [121, 696] on span "8" at bounding box center [123, 702] width 6 height 13
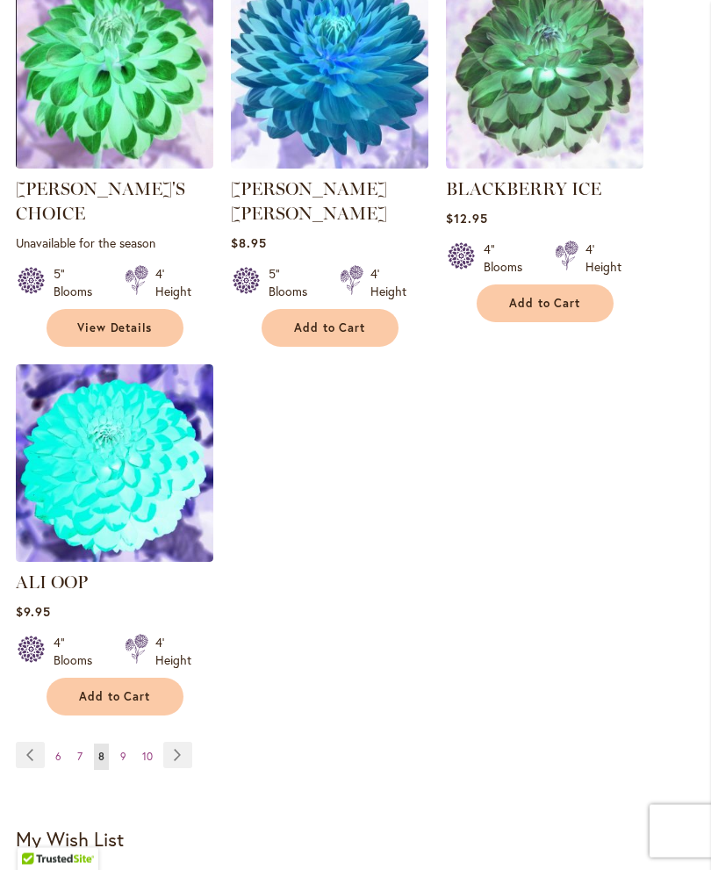
scroll to position [1984, 0]
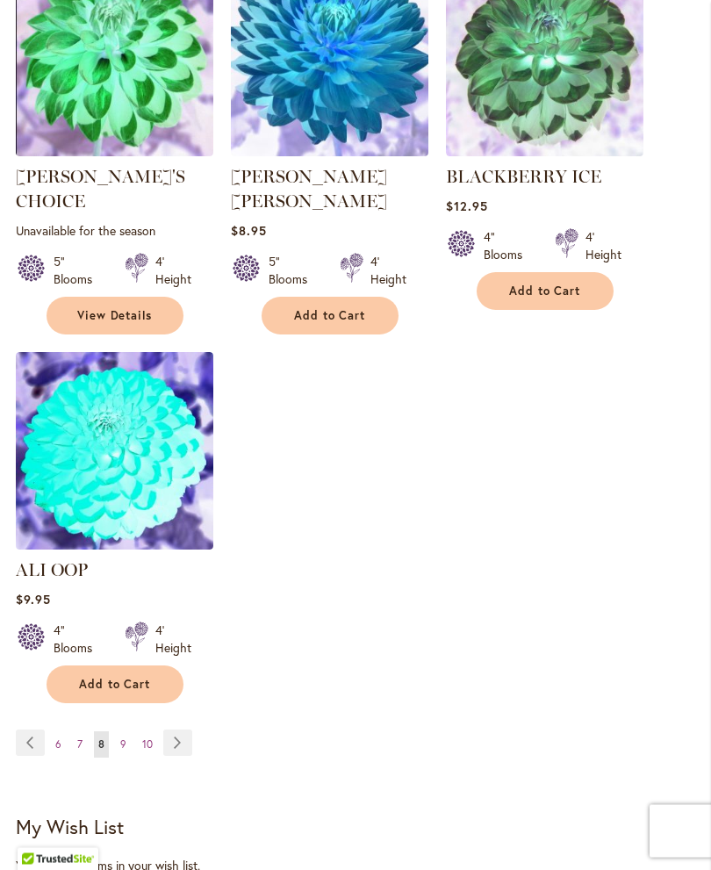
click at [124, 740] on span "9" at bounding box center [123, 744] width 6 height 13
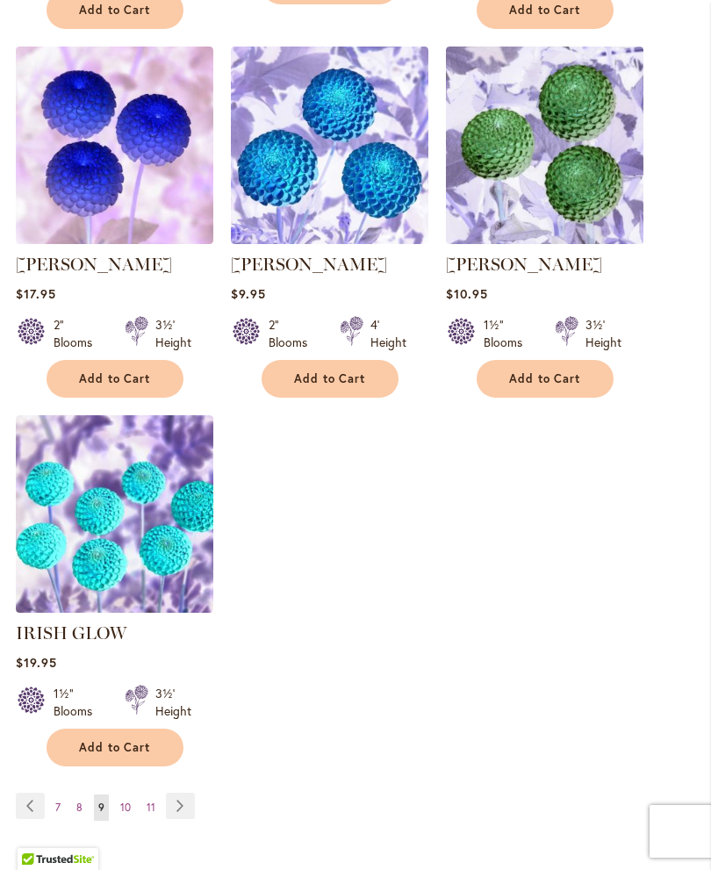
scroll to position [2022, 0]
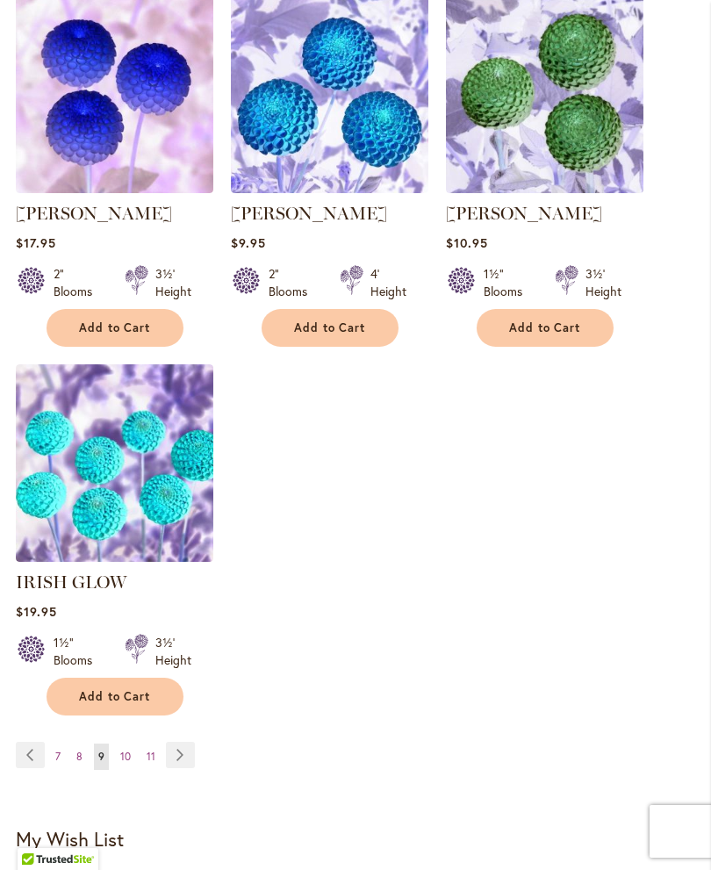
click at [121, 750] on span "10" at bounding box center [125, 756] width 11 height 13
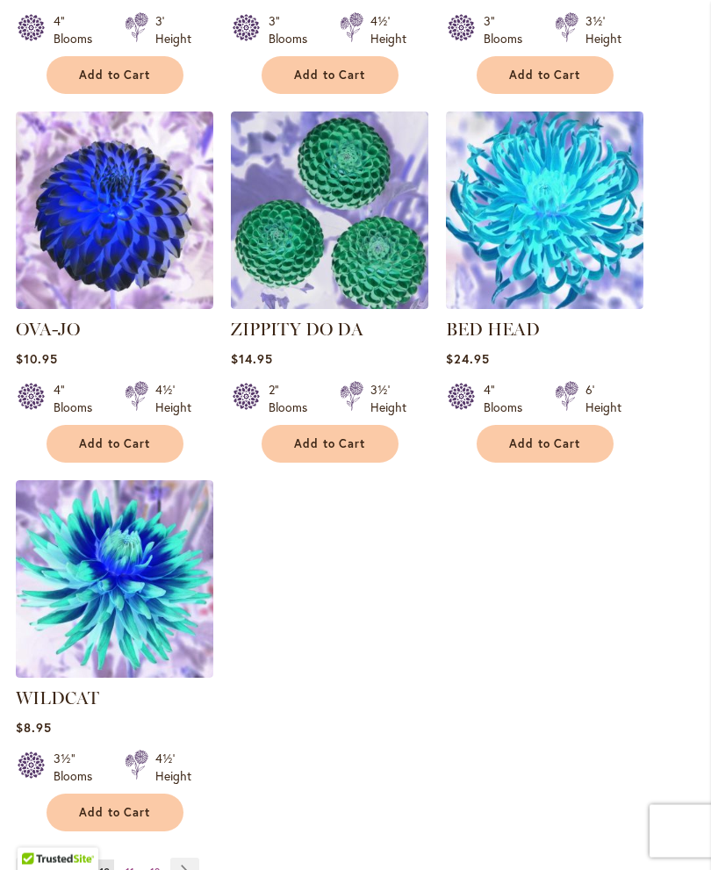
scroll to position [1857, 0]
click at [126, 866] on span "11" at bounding box center [130, 872] width 9 height 13
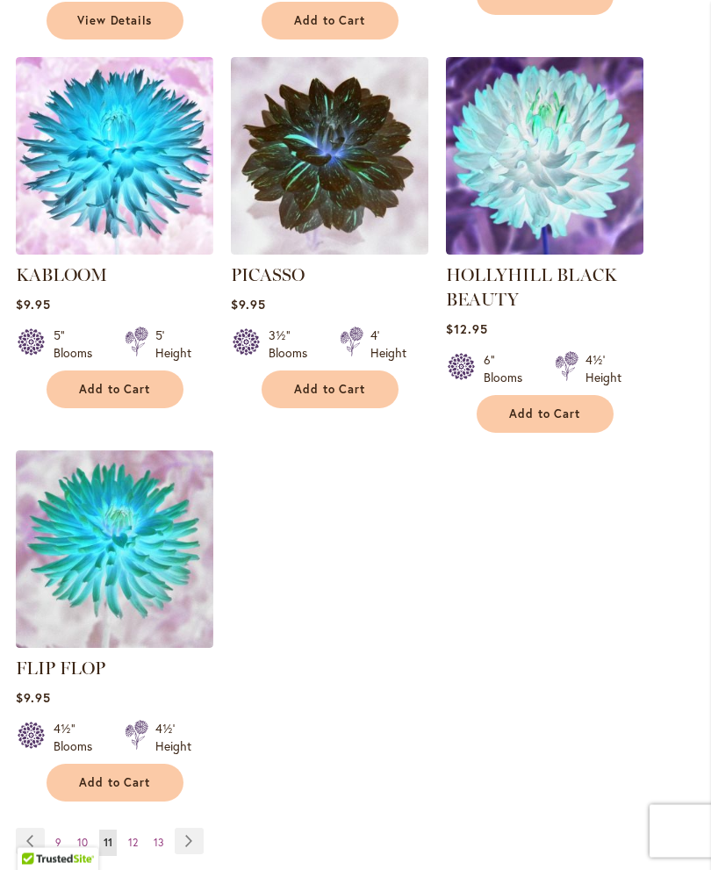
scroll to position [1968, 0]
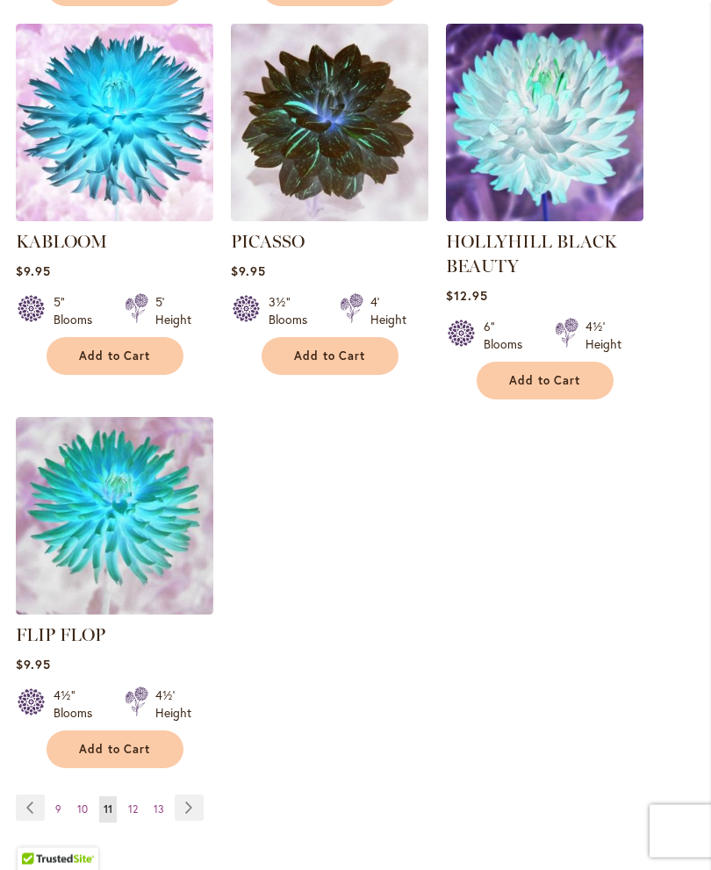
click at [133, 803] on span "12" at bounding box center [133, 809] width 10 height 13
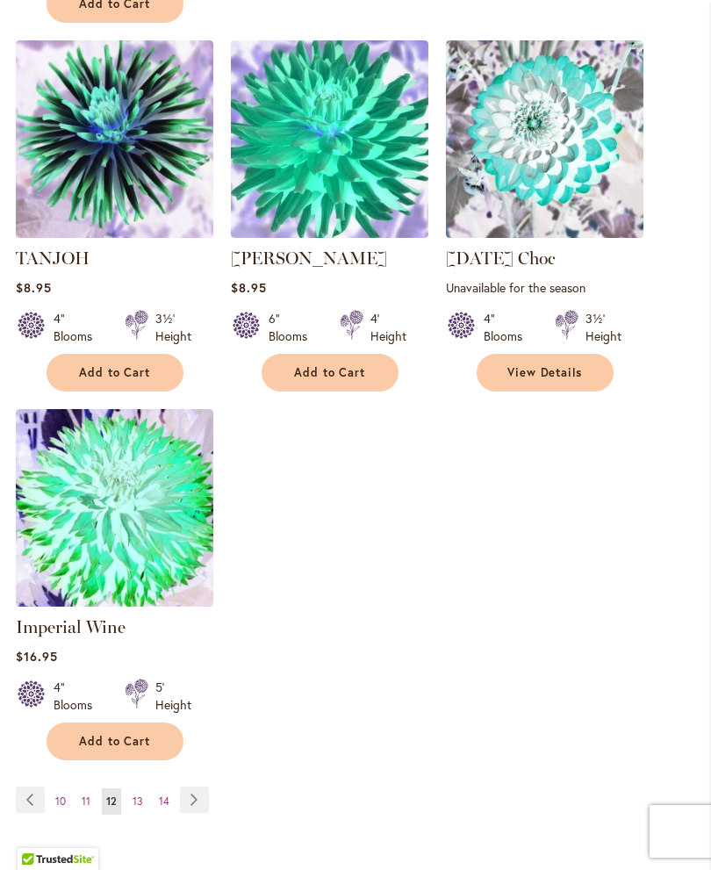
scroll to position [1965, 0]
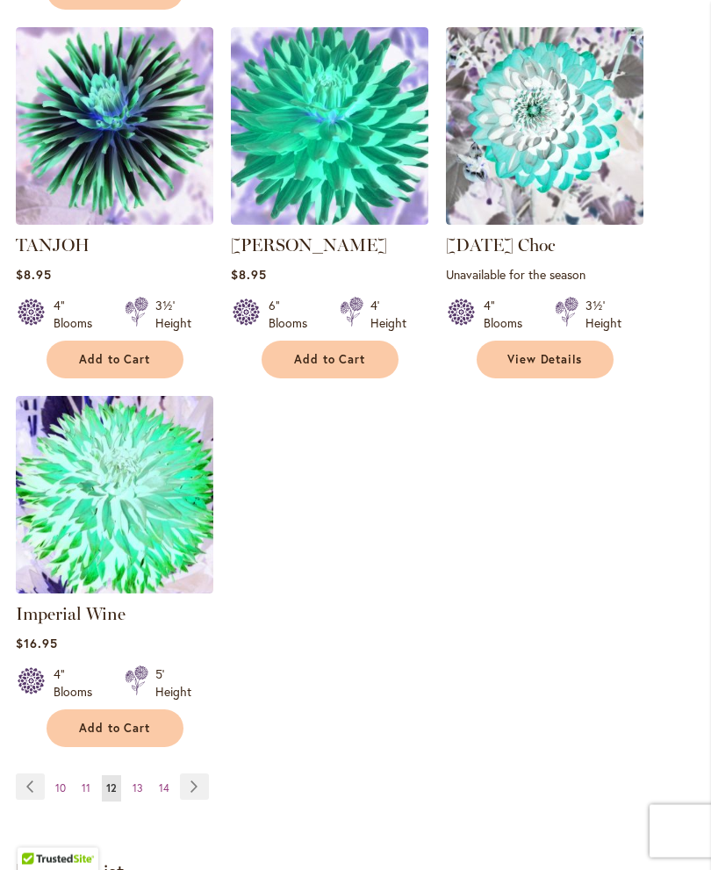
click at [135, 782] on span "13" at bounding box center [138, 788] width 11 height 13
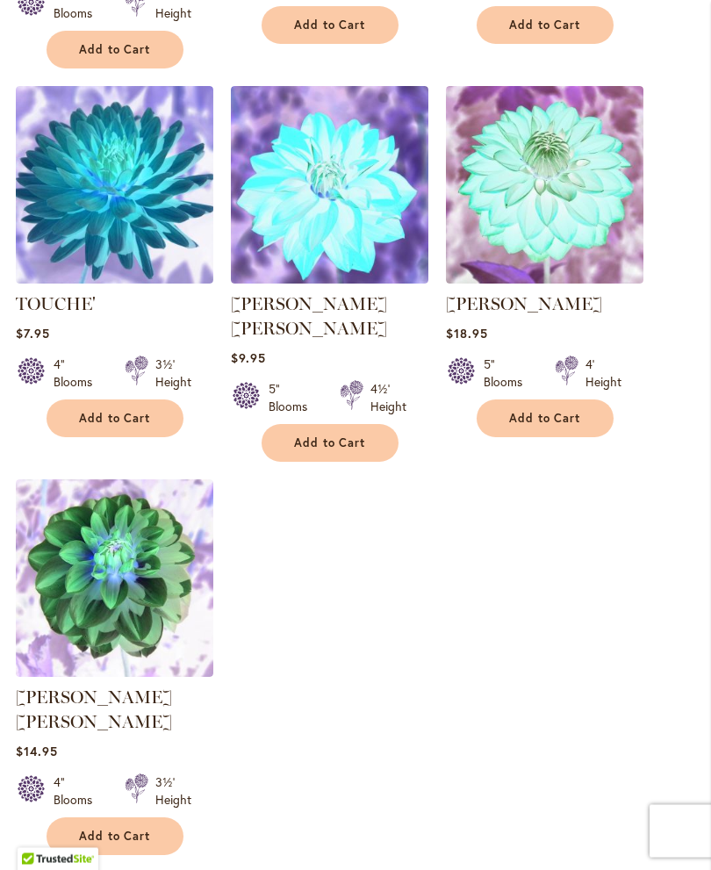
scroll to position [1905, 0]
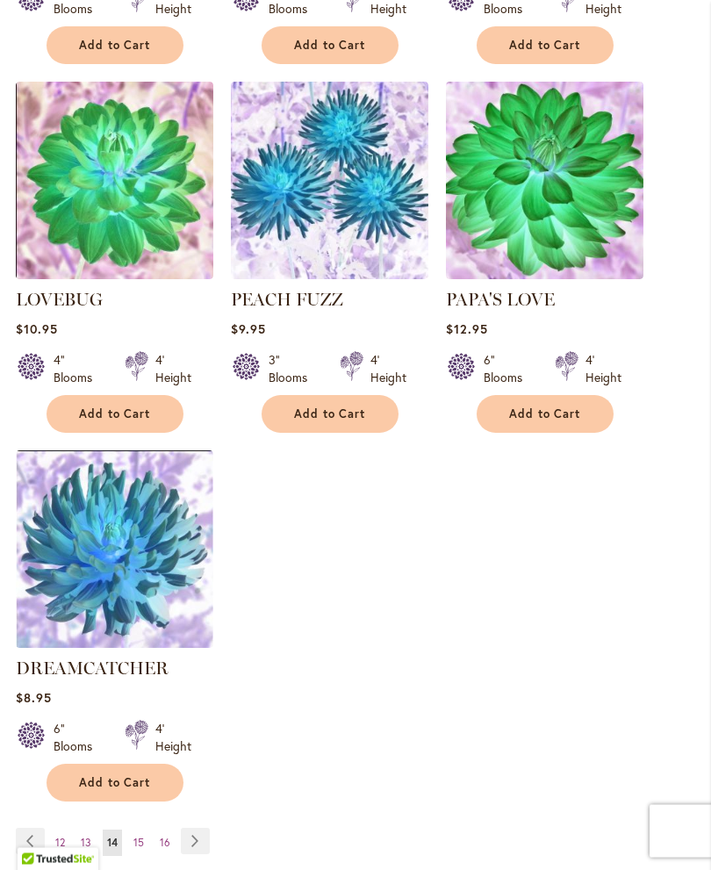
scroll to position [1917, 0]
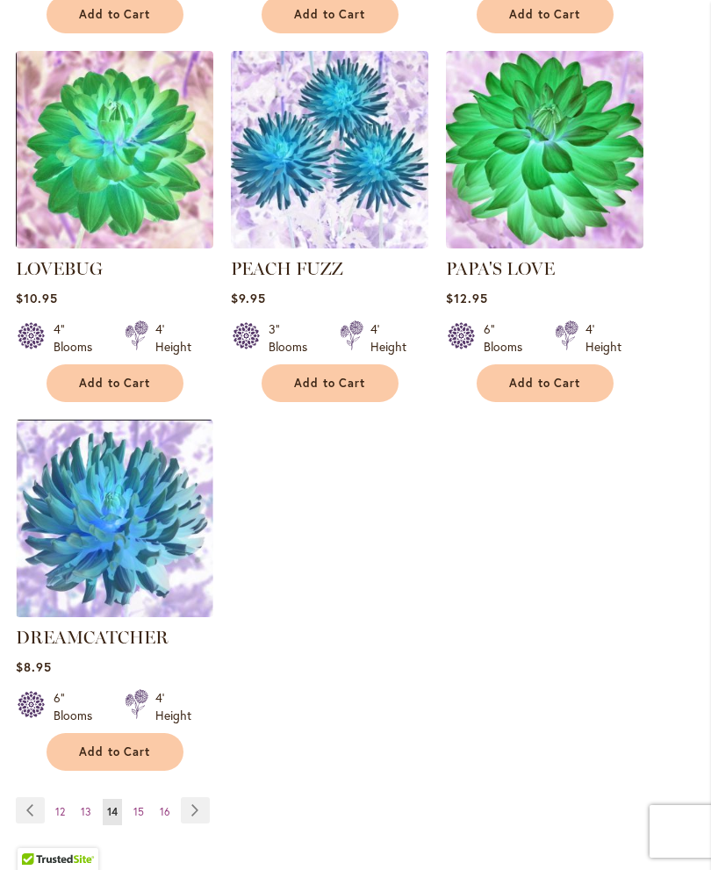
click at [129, 812] on link "Page 15" at bounding box center [138, 812] width 19 height 26
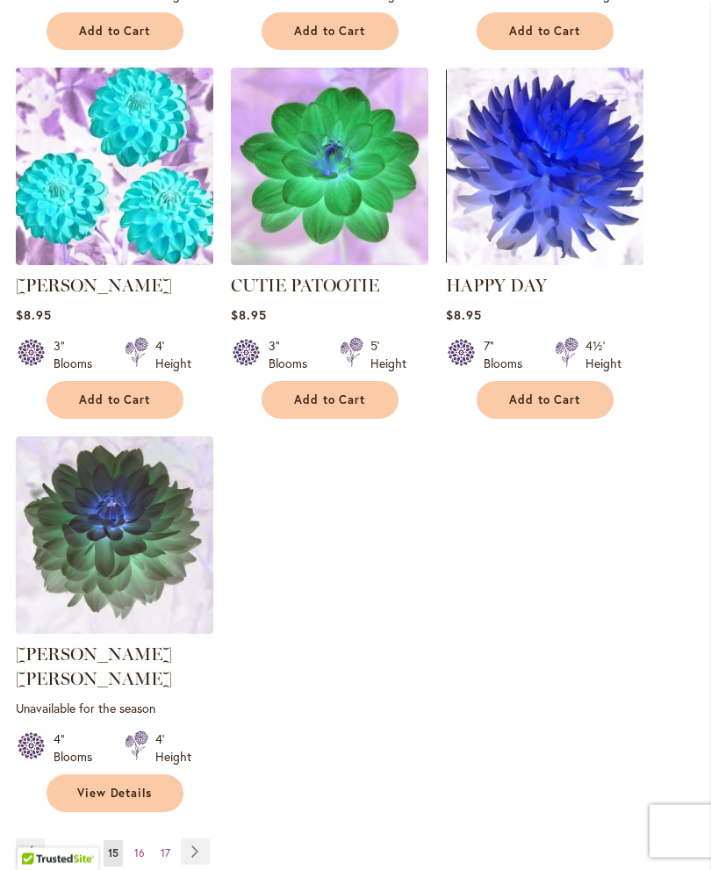
scroll to position [1930, 0]
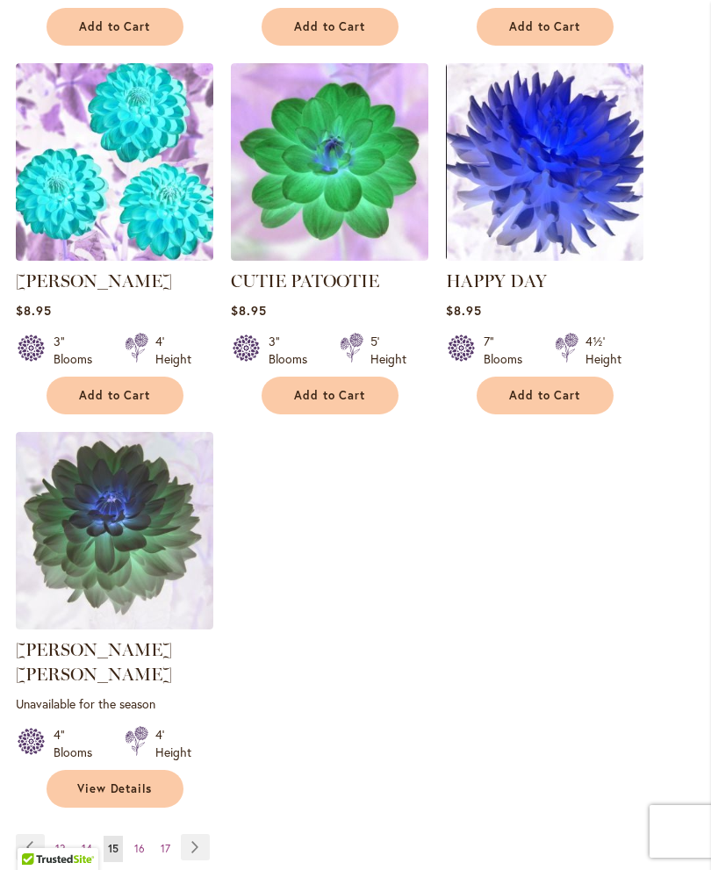
click at [133, 836] on link "Page 16" at bounding box center [139, 849] width 19 height 26
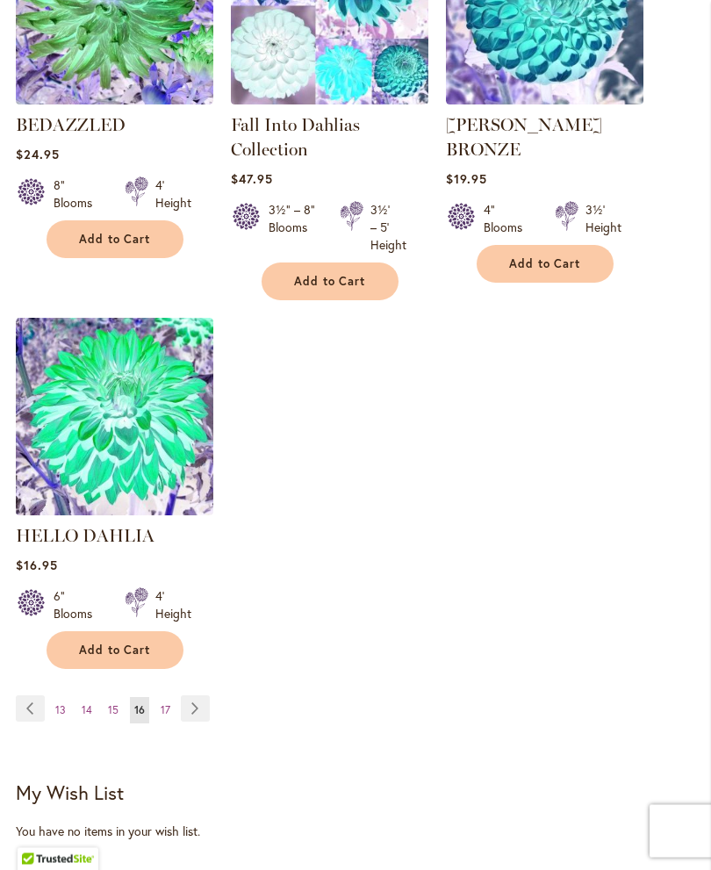
scroll to position [2077, 0]
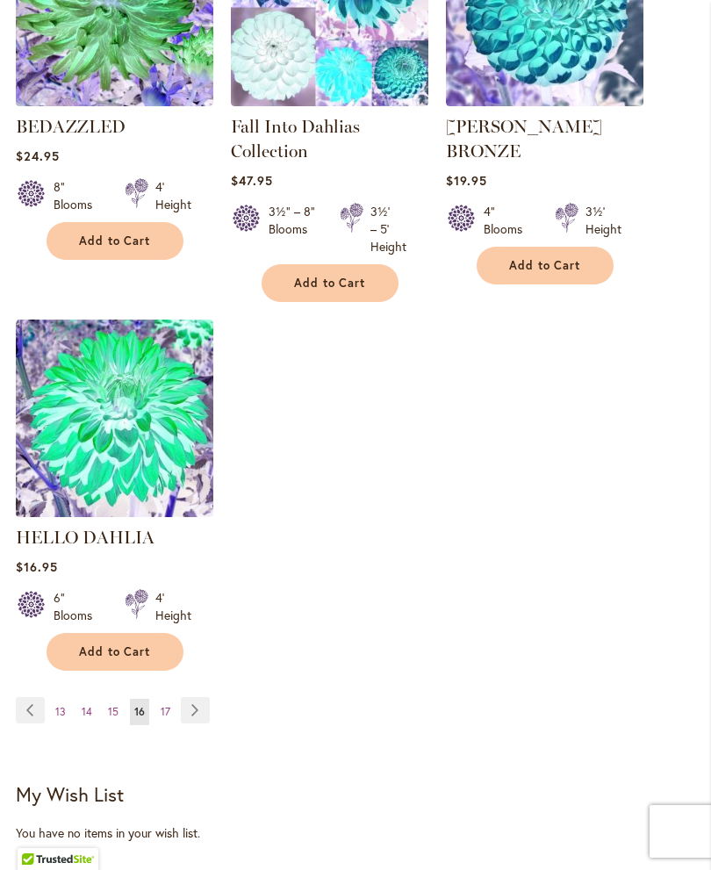
click at [157, 708] on link "Page 17" at bounding box center [165, 712] width 18 height 26
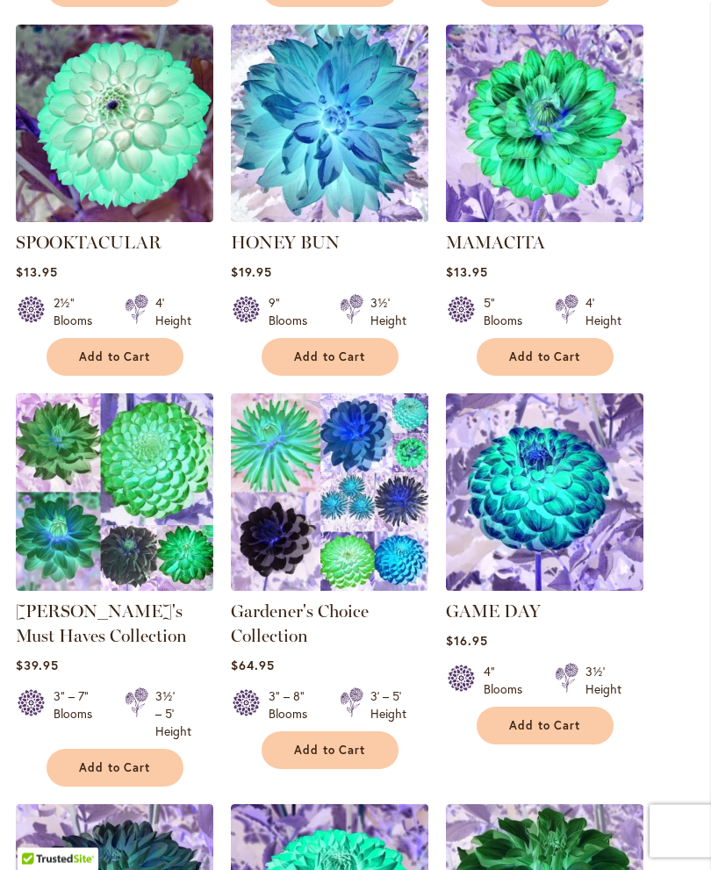
scroll to position [833, 0]
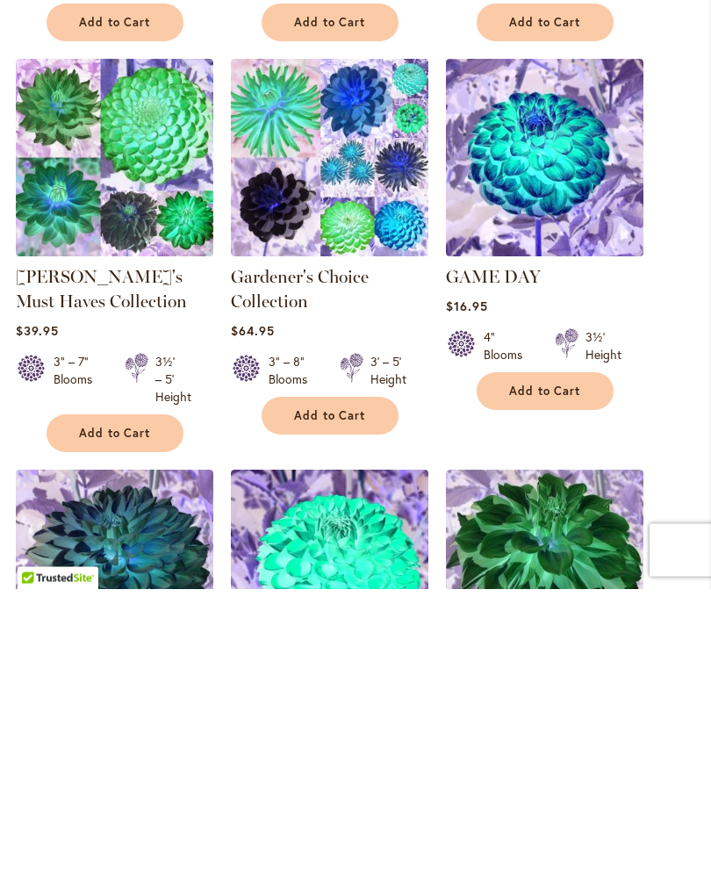
scroll to position [866, 0]
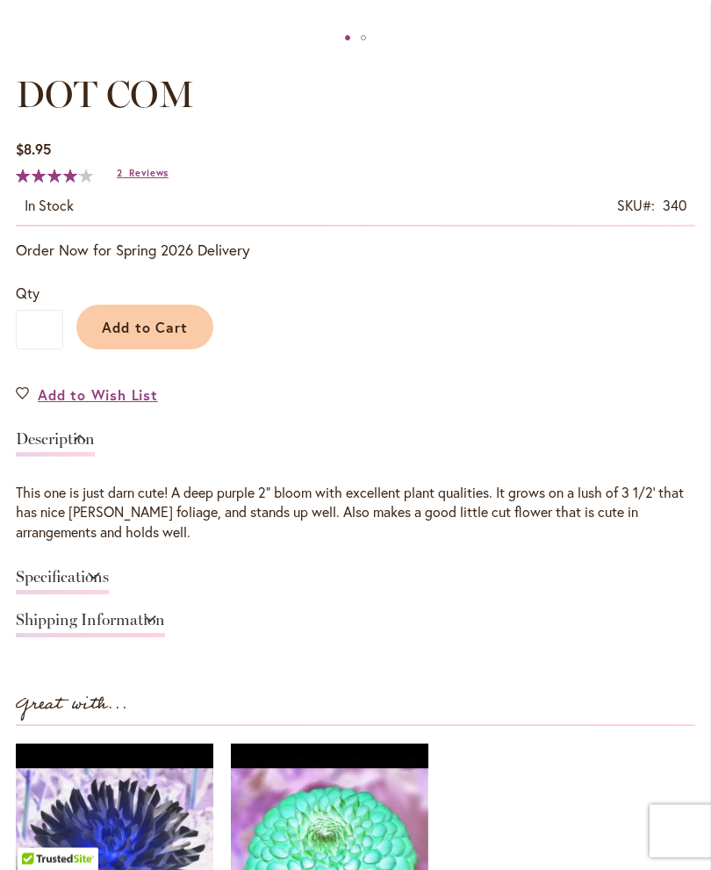
scroll to position [913, 0]
